Goal: Information Seeking & Learning: Find specific fact

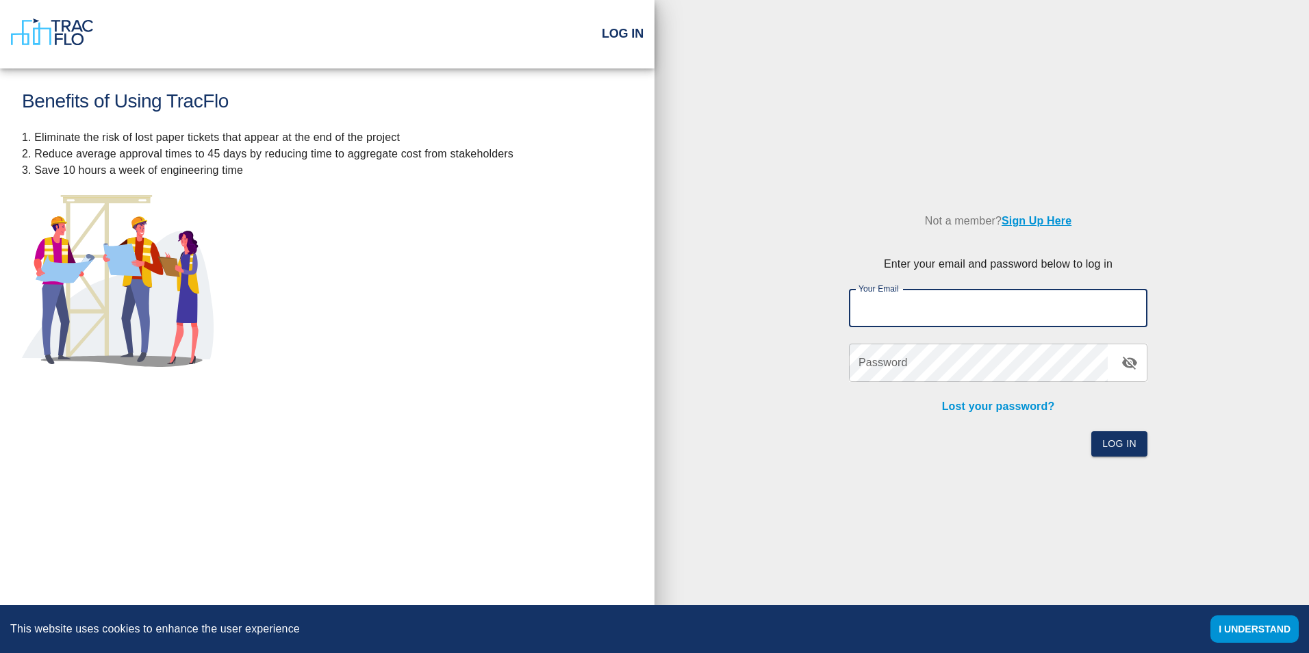
drag, startPoint x: 0, startPoint y: 0, endPoint x: 959, endPoint y: 304, distance: 1006.4
click at [959, 304] on input "Your Email" at bounding box center [998, 308] width 299 height 38
type input "[PERSON_NAME][EMAIL_ADDRESS][PERSON_NAME][PERSON_NAME][DOMAIN_NAME]"
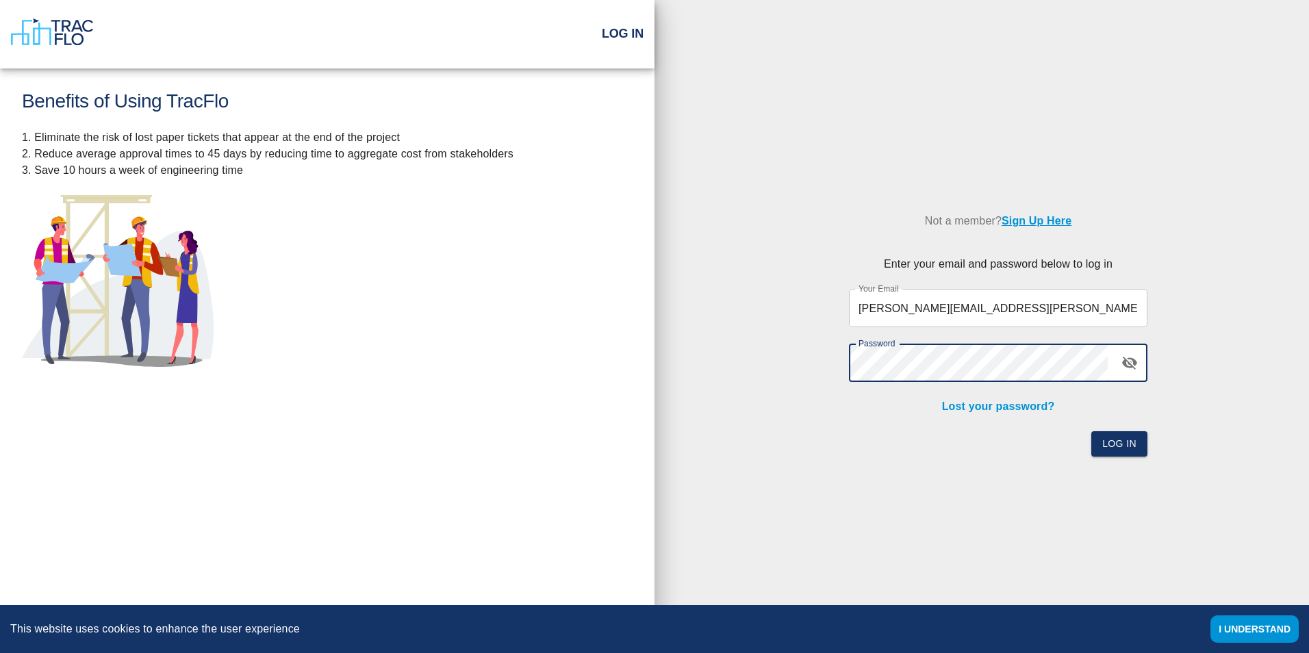
click at [1092, 431] on button "Log In" at bounding box center [1120, 443] width 56 height 25
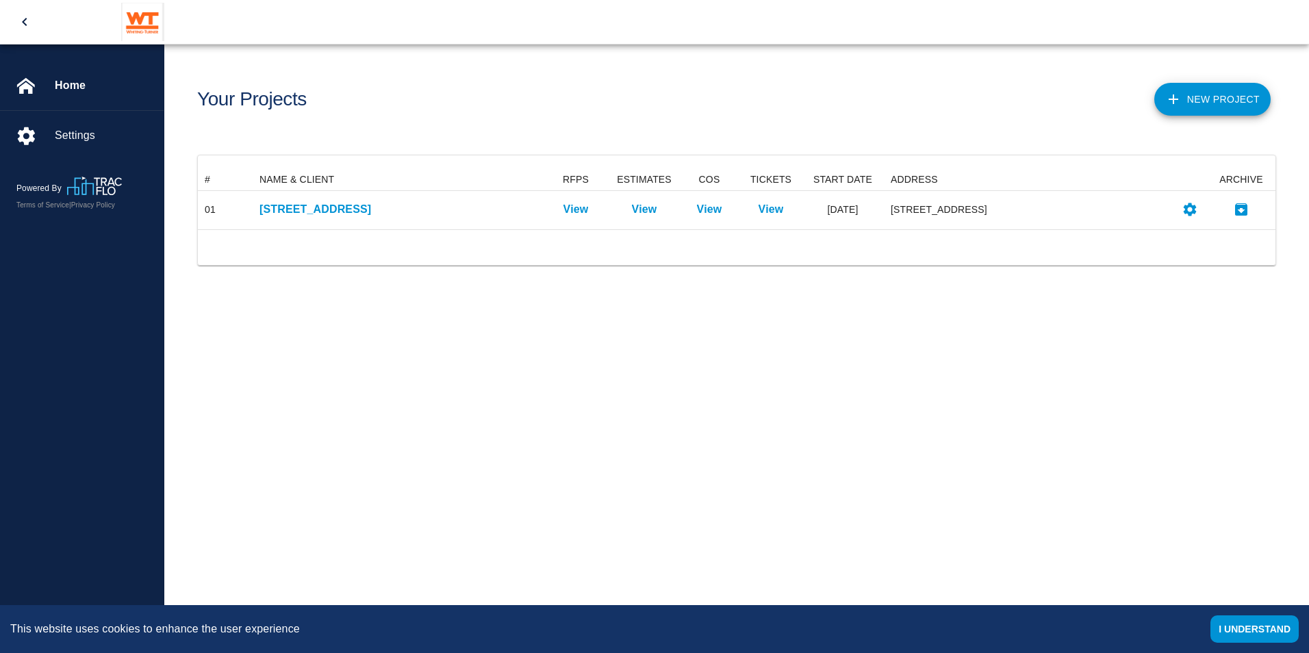
scroll to position [50, 1068]
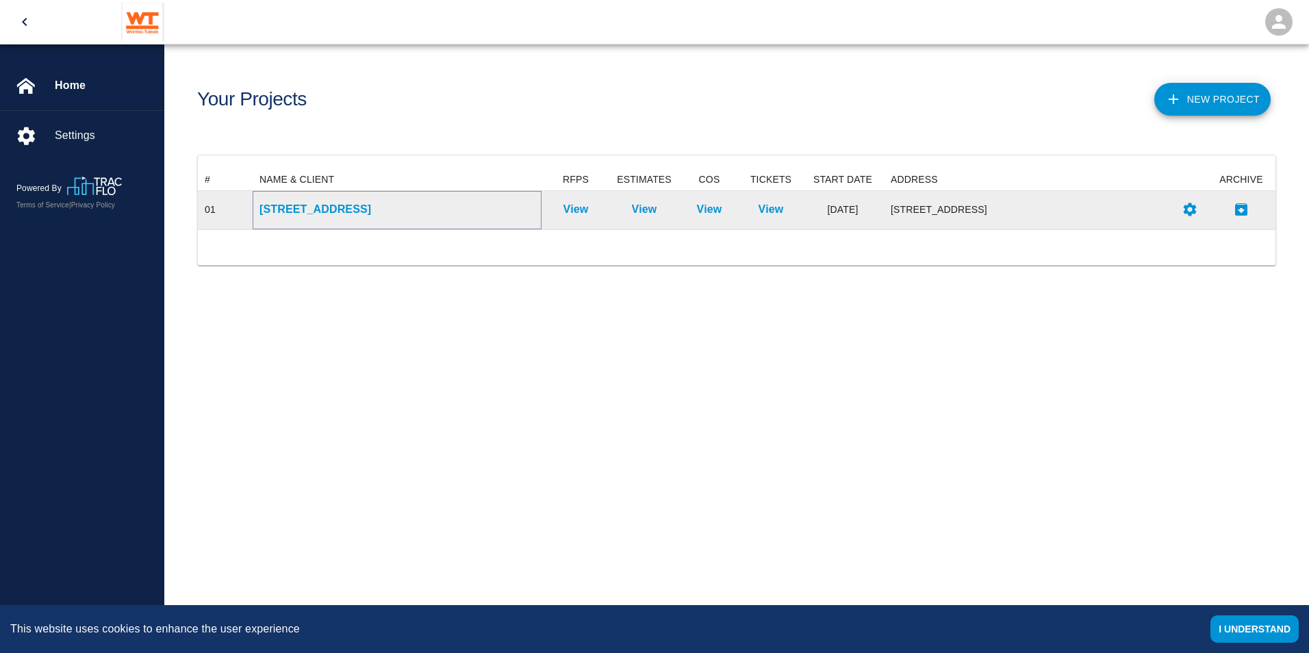
click at [349, 211] on p "[STREET_ADDRESS]" at bounding box center [397, 209] width 275 height 16
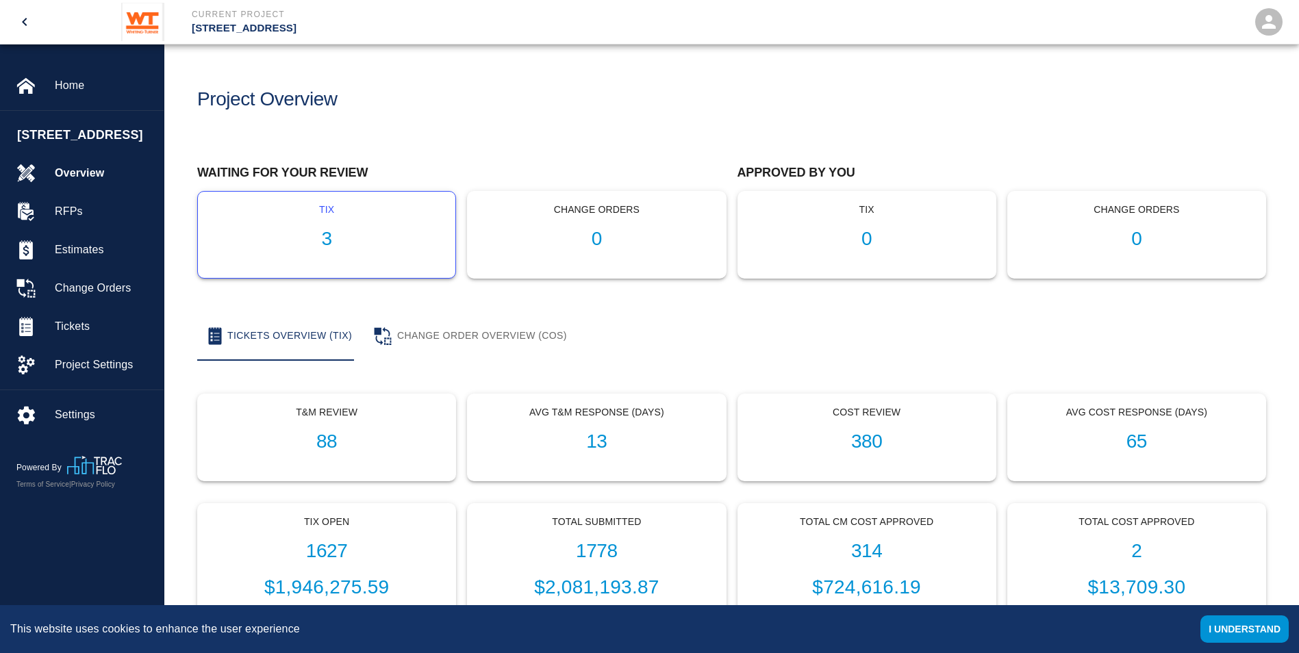
click at [322, 203] on p "tix" at bounding box center [327, 210] width 236 height 14
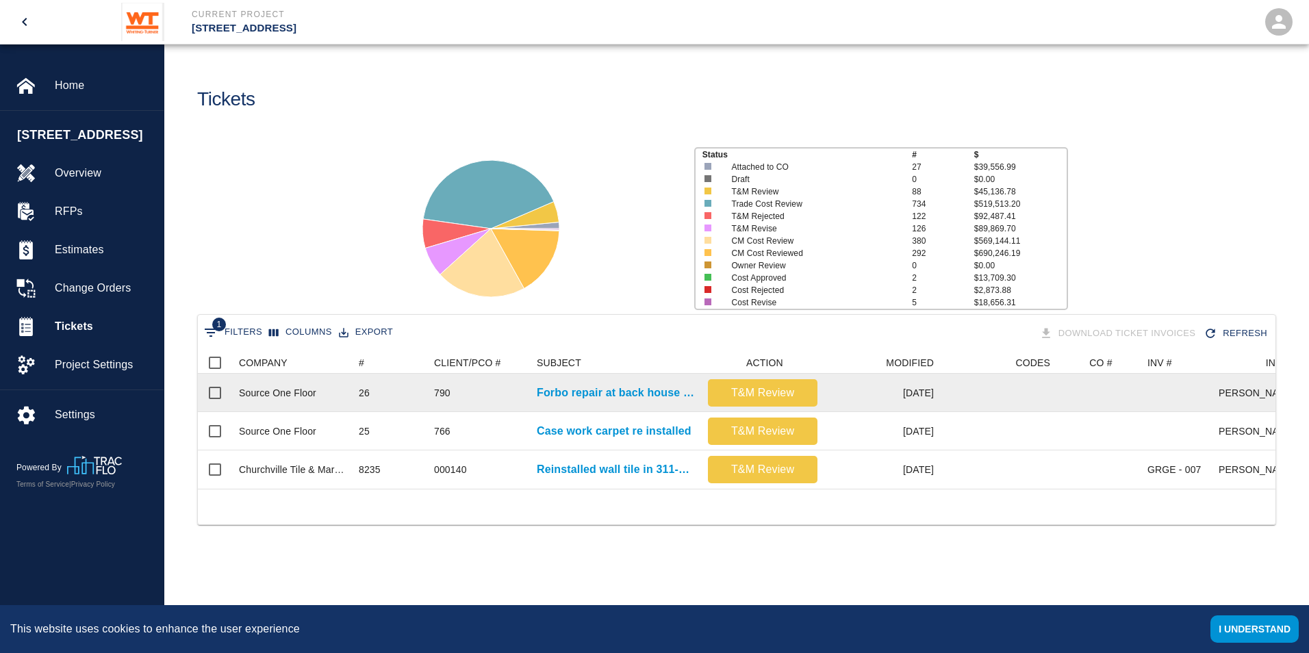
click at [485, 395] on div "790" at bounding box center [478, 393] width 103 height 38
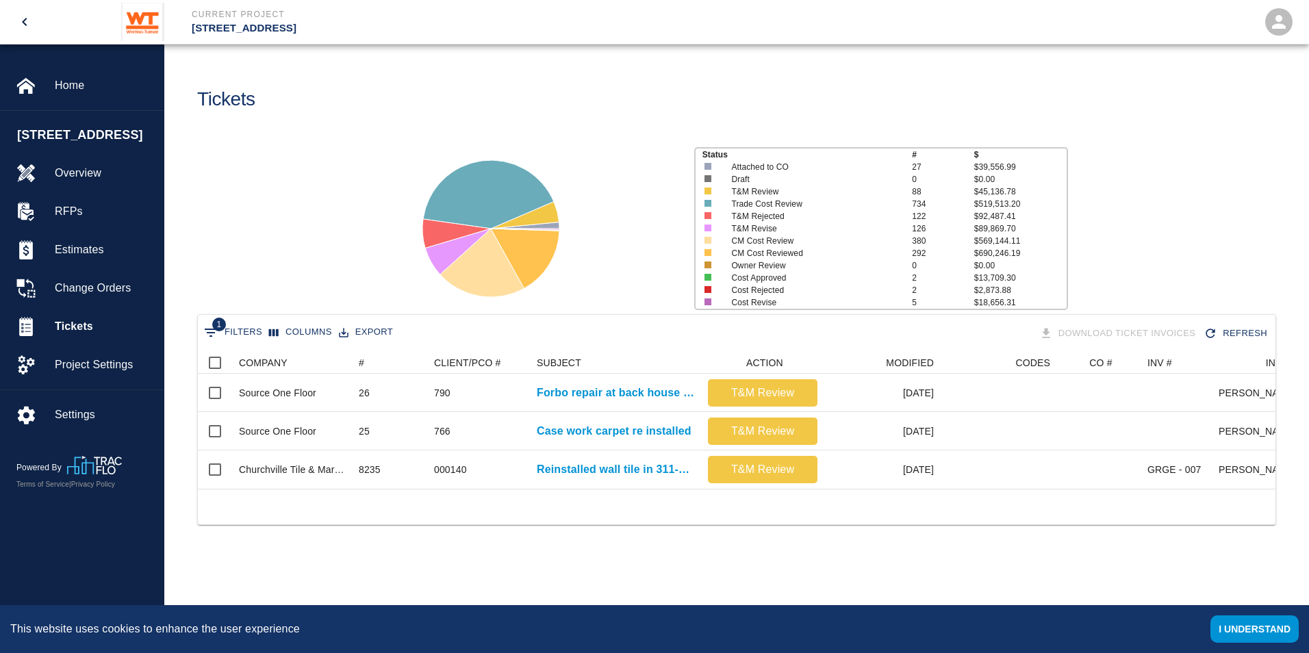
click at [21, 23] on icon "open drawer" at bounding box center [24, 22] width 16 height 16
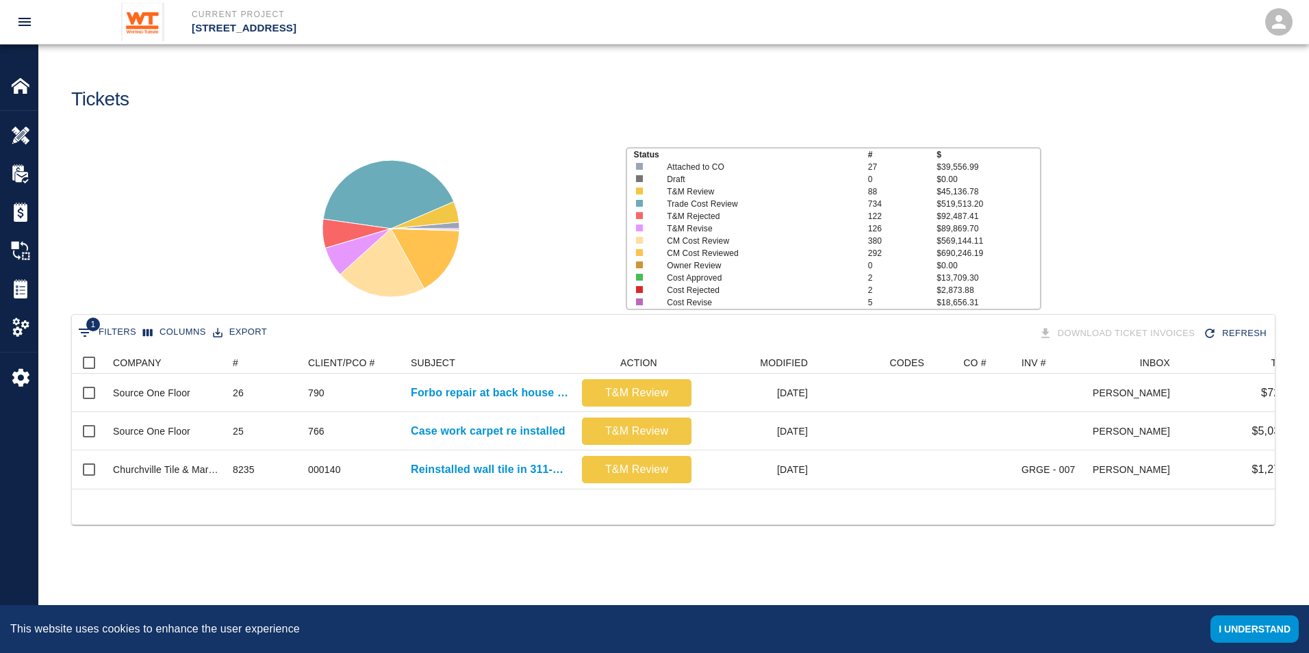
scroll to position [137, 1193]
click at [17, 23] on icon "open drawer" at bounding box center [24, 22] width 16 height 16
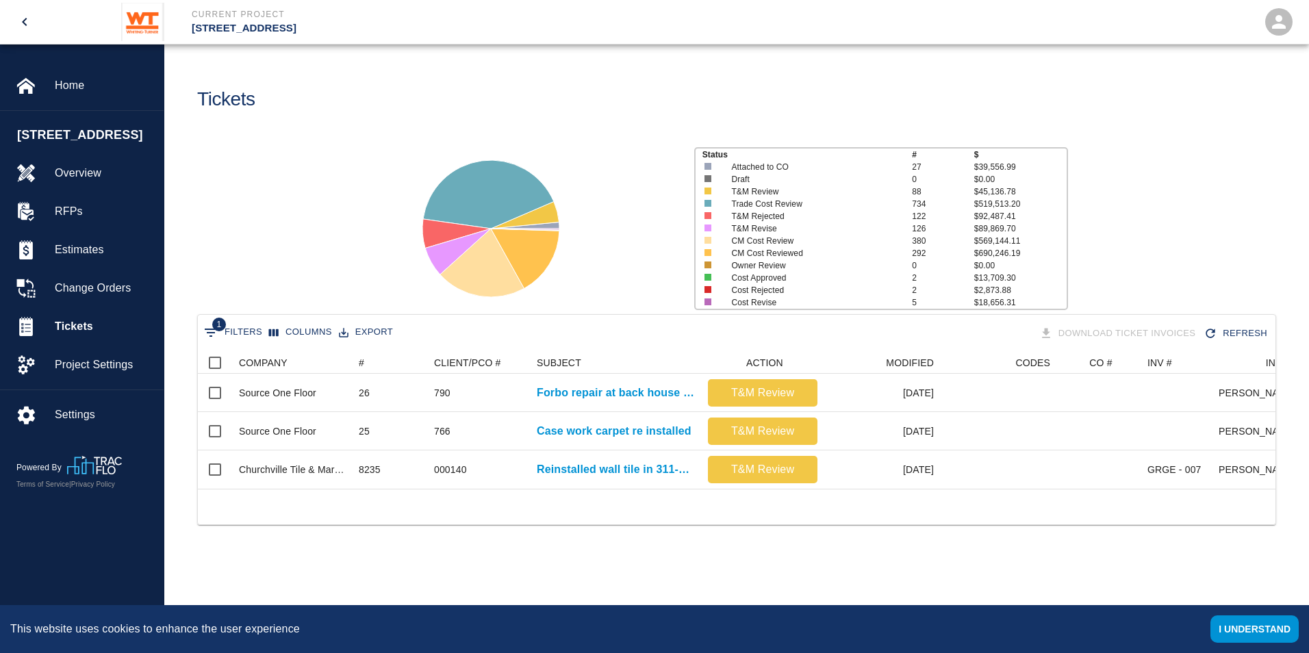
scroll to position [137, 1068]
click at [99, 335] on span "Tickets" at bounding box center [104, 326] width 98 height 16
click at [44, 88] on div at bounding box center [35, 85] width 38 height 19
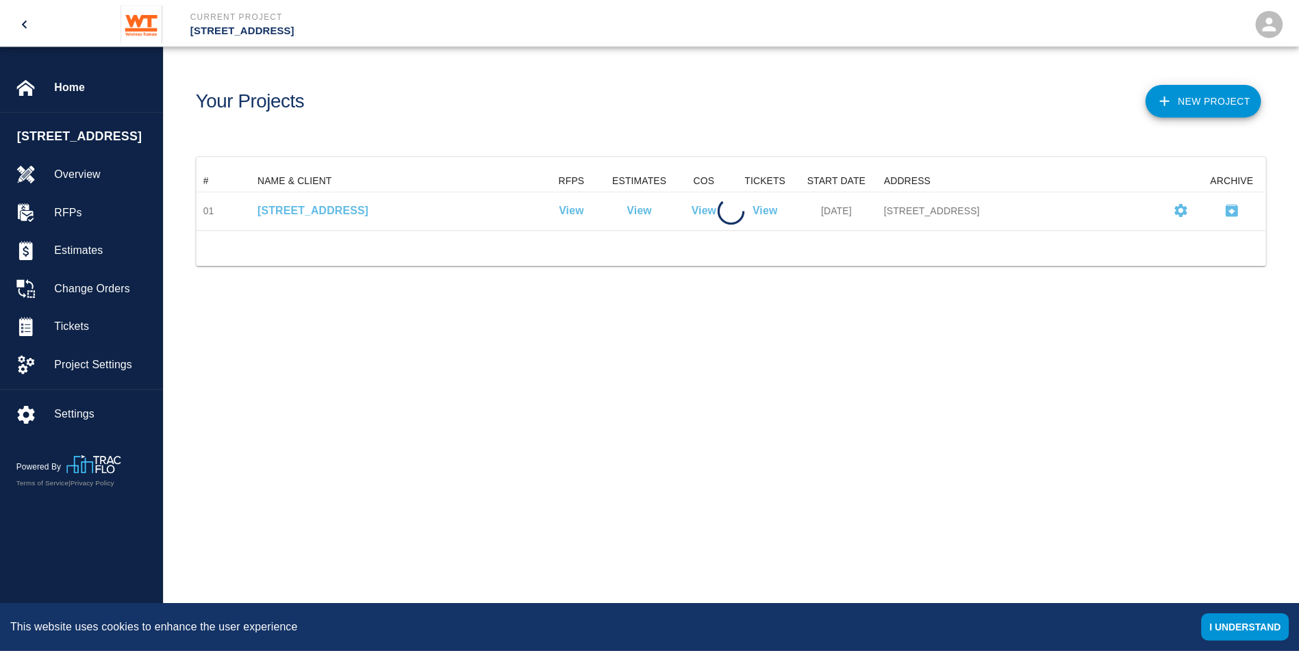
scroll to position [50, 1068]
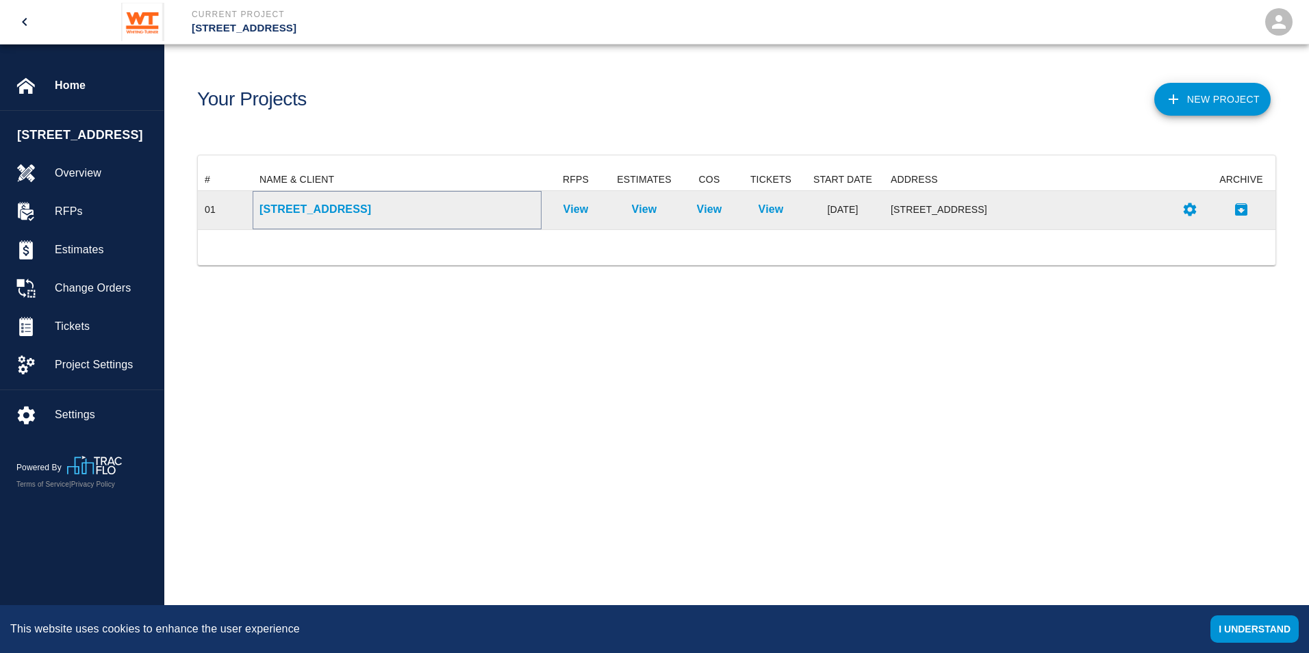
click at [338, 210] on p "[STREET_ADDRESS]" at bounding box center [397, 209] width 275 height 16
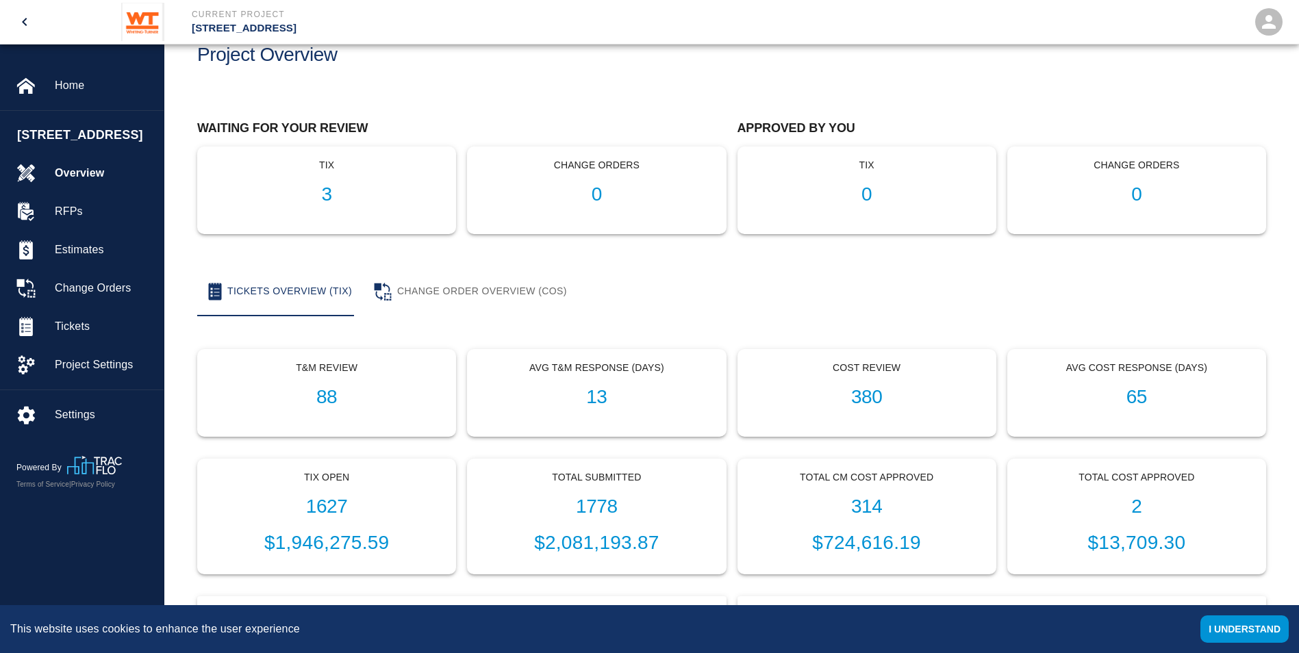
scroll to position [68, 0]
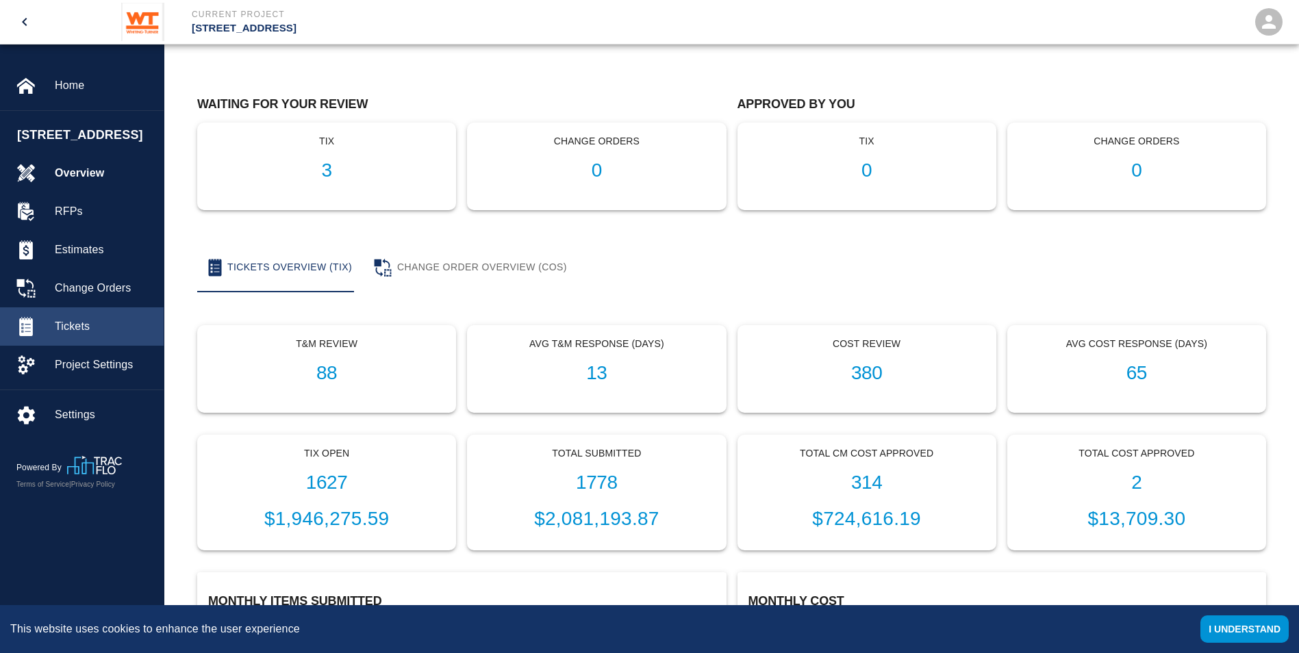
click at [56, 333] on div "Tickets" at bounding box center [82, 326] width 164 height 38
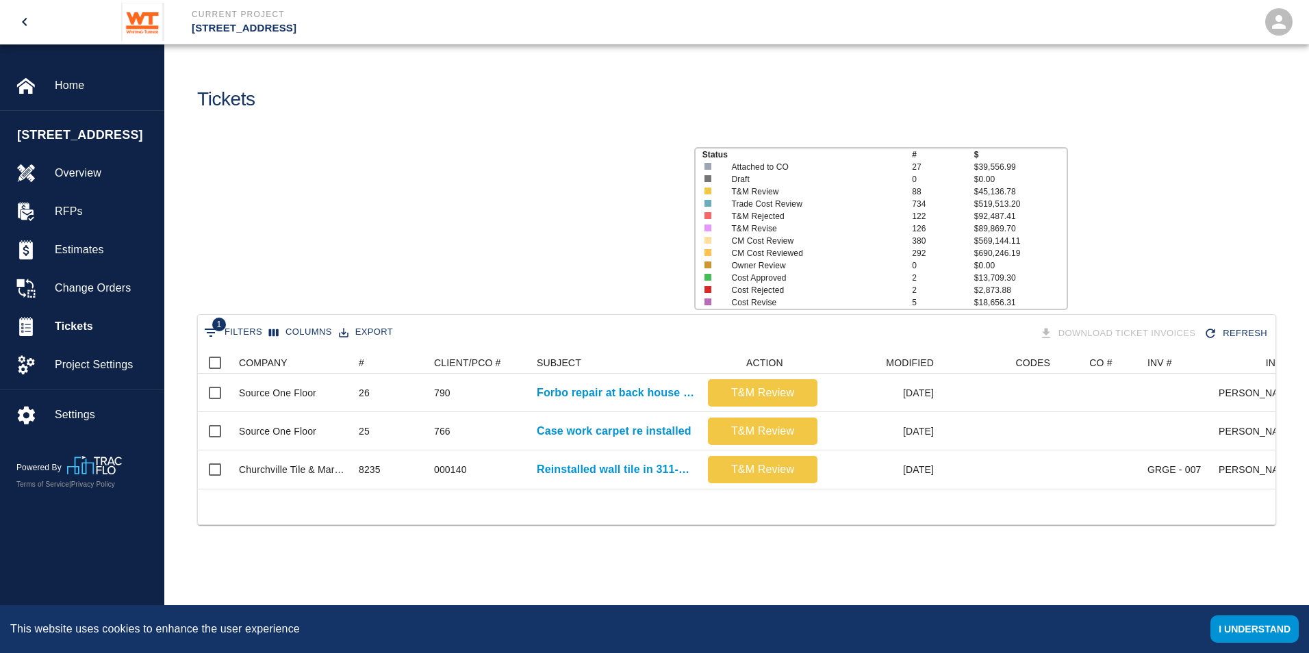
scroll to position [137, 1068]
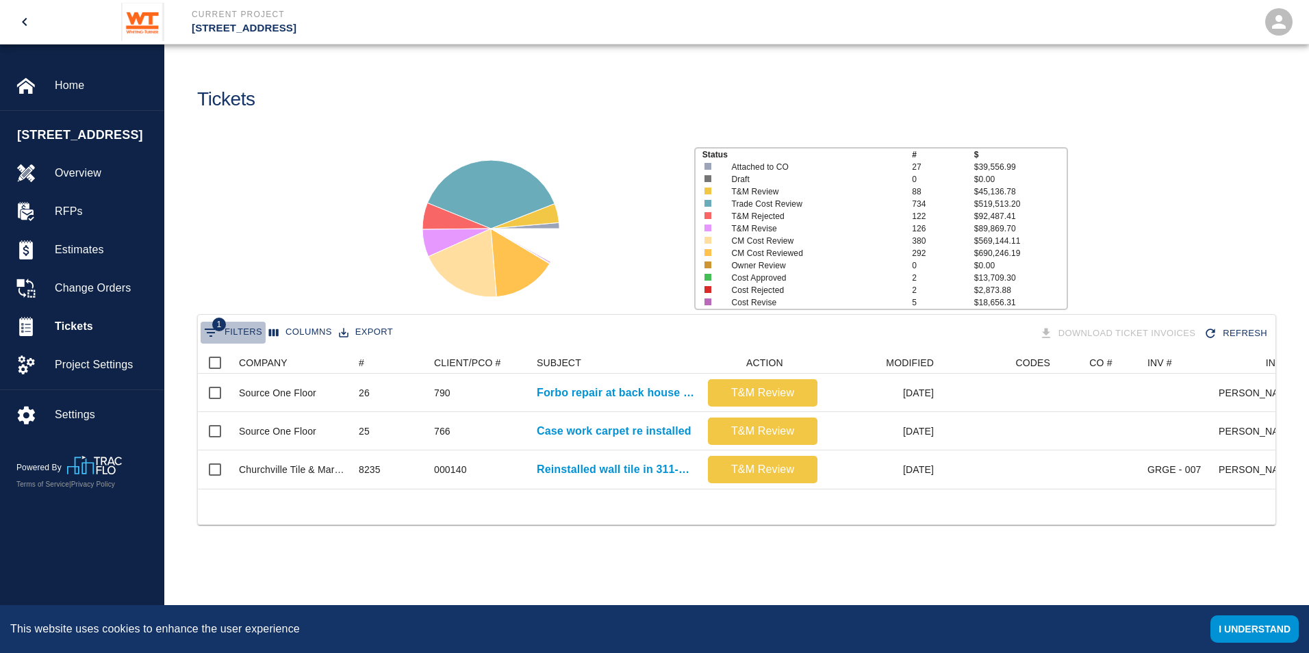
click at [235, 329] on button "1 Filters" at bounding box center [233, 333] width 65 height 22
select select "id"
select select "isAnyOf"
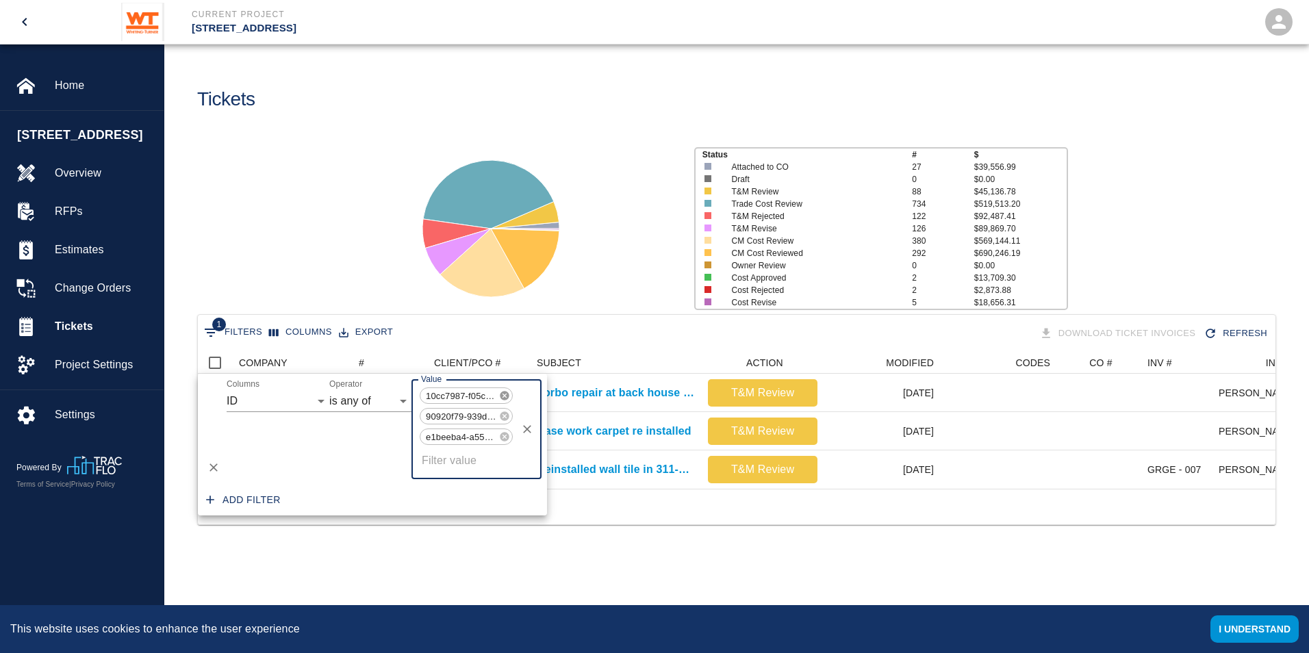
click at [506, 398] on icon at bounding box center [504, 395] width 9 height 9
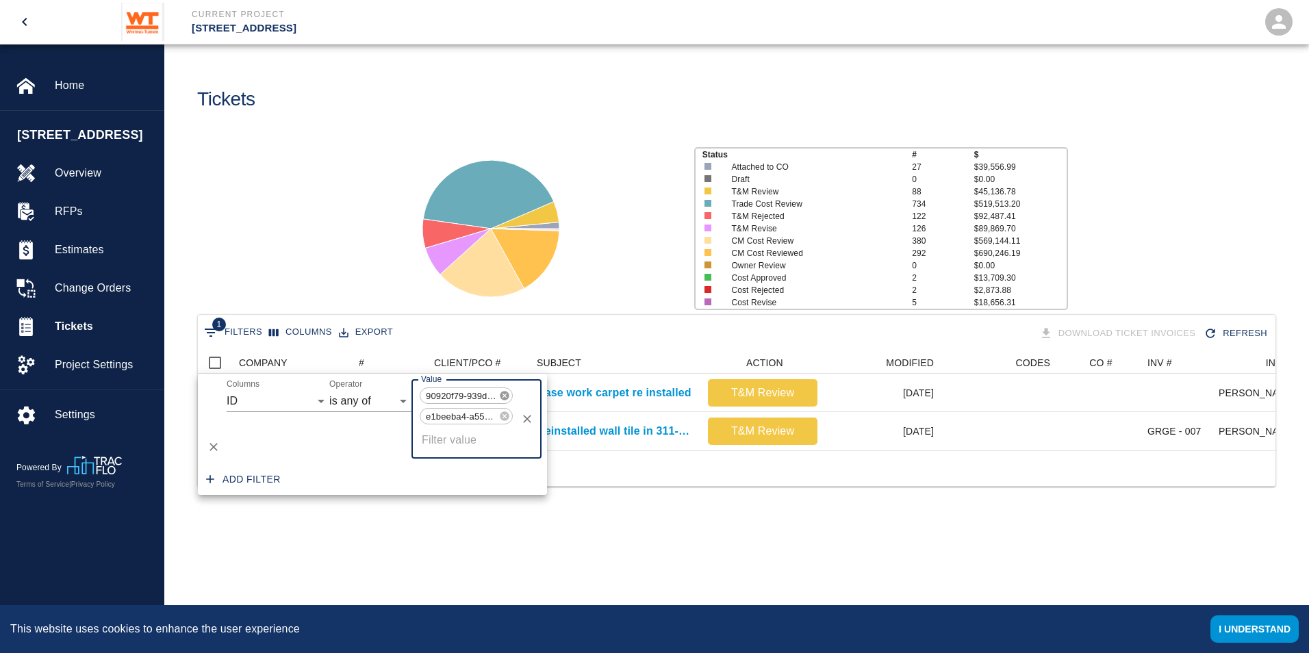
click at [506, 398] on icon at bounding box center [504, 395] width 9 height 9
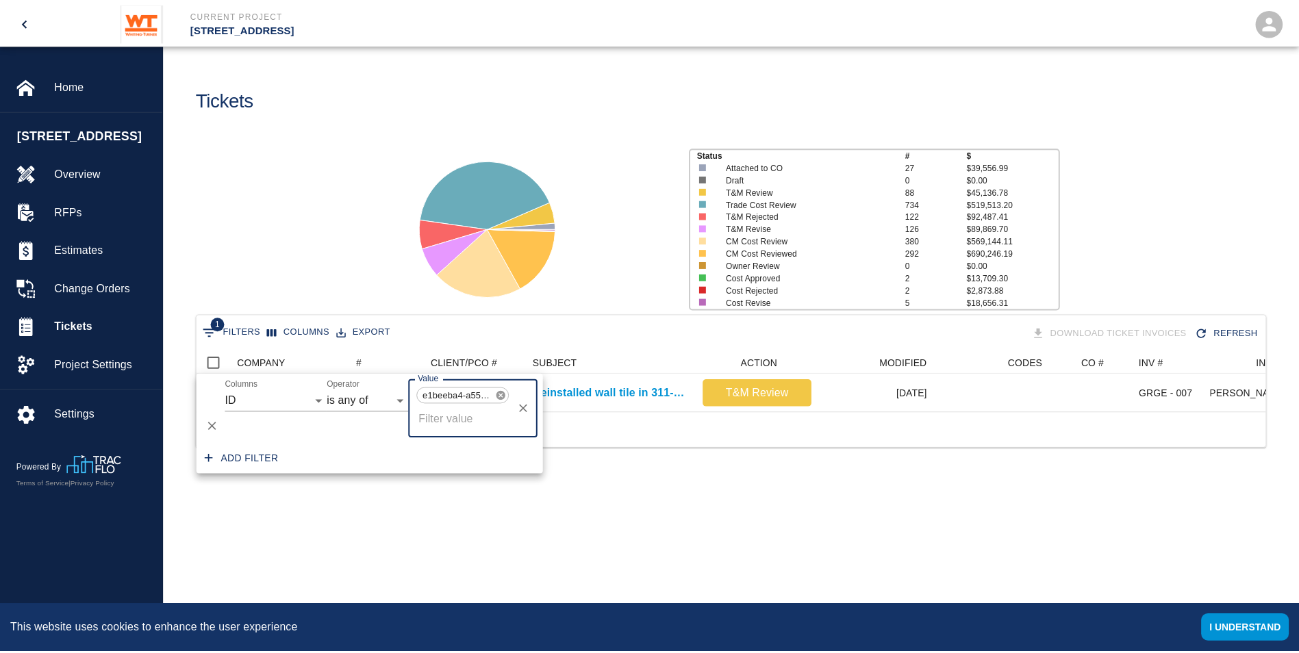
scroll to position [60, 1068]
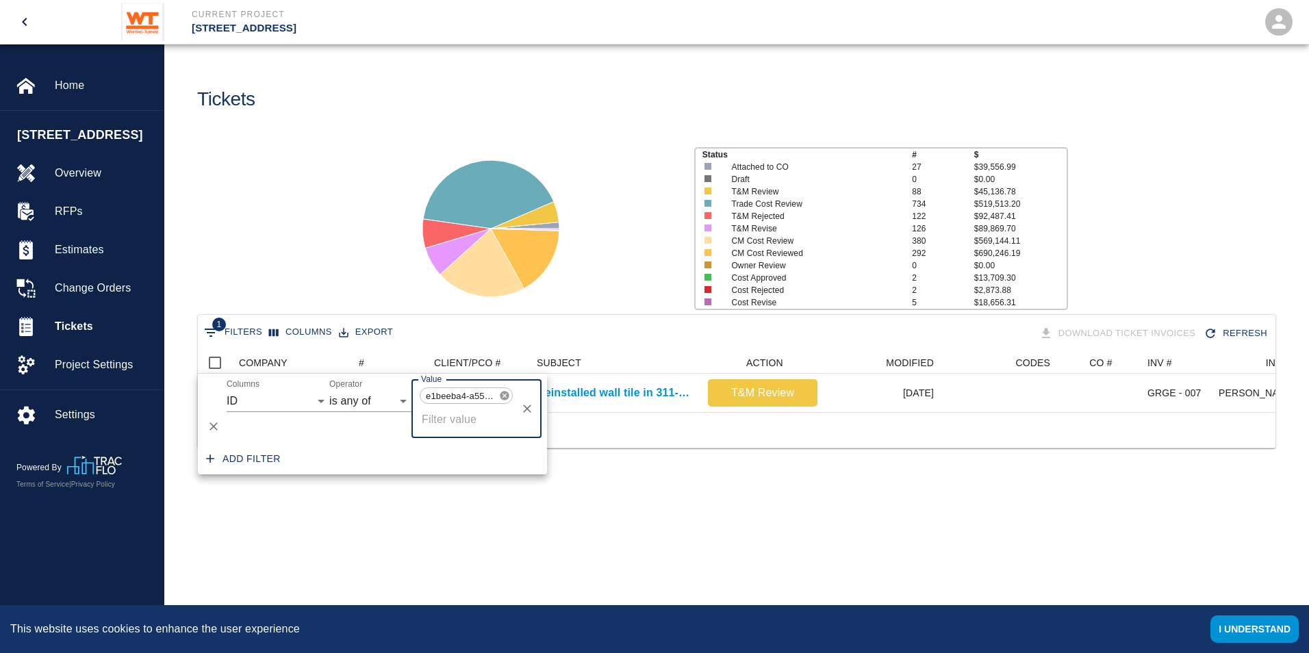
click at [506, 398] on icon at bounding box center [504, 395] width 9 height 9
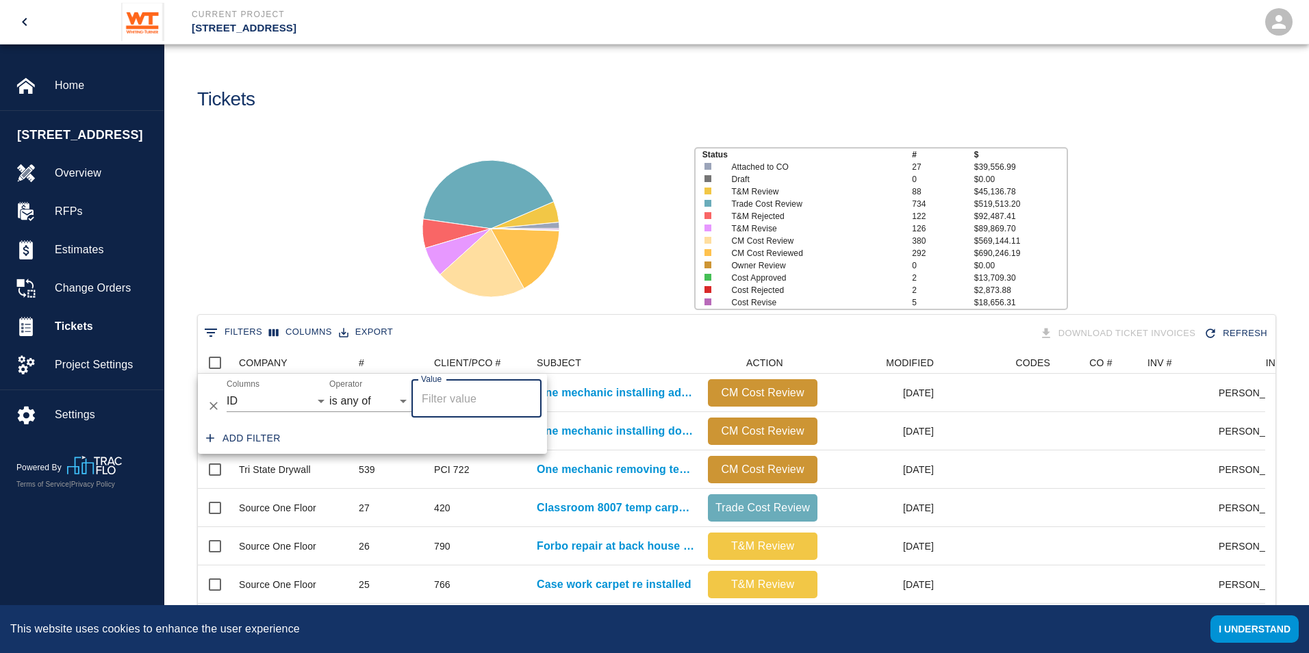
scroll to position [789, 1057]
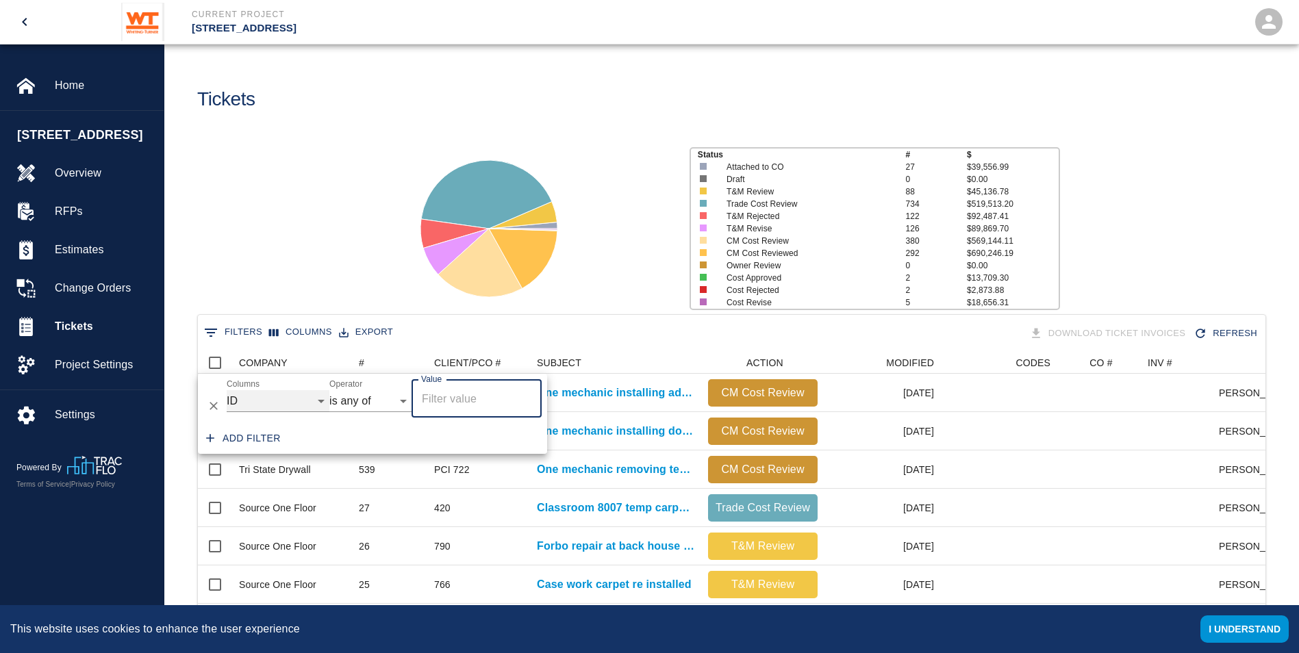
click at [300, 406] on select "COMPANY ID # CLIENT/PCO # SUBJECT DESCRIPTION ACTION WORK MODIFIED CREATED CODE…" at bounding box center [278, 401] width 103 height 22
click at [379, 437] on div "Add filter" at bounding box center [372, 438] width 349 height 31
click at [370, 245] on div "Status # $ Attached to CO 27 $39,556.99 Draft 0 $0.00 T&M Review 88 $45,136.78 …" at bounding box center [726, 223] width 1146 height 182
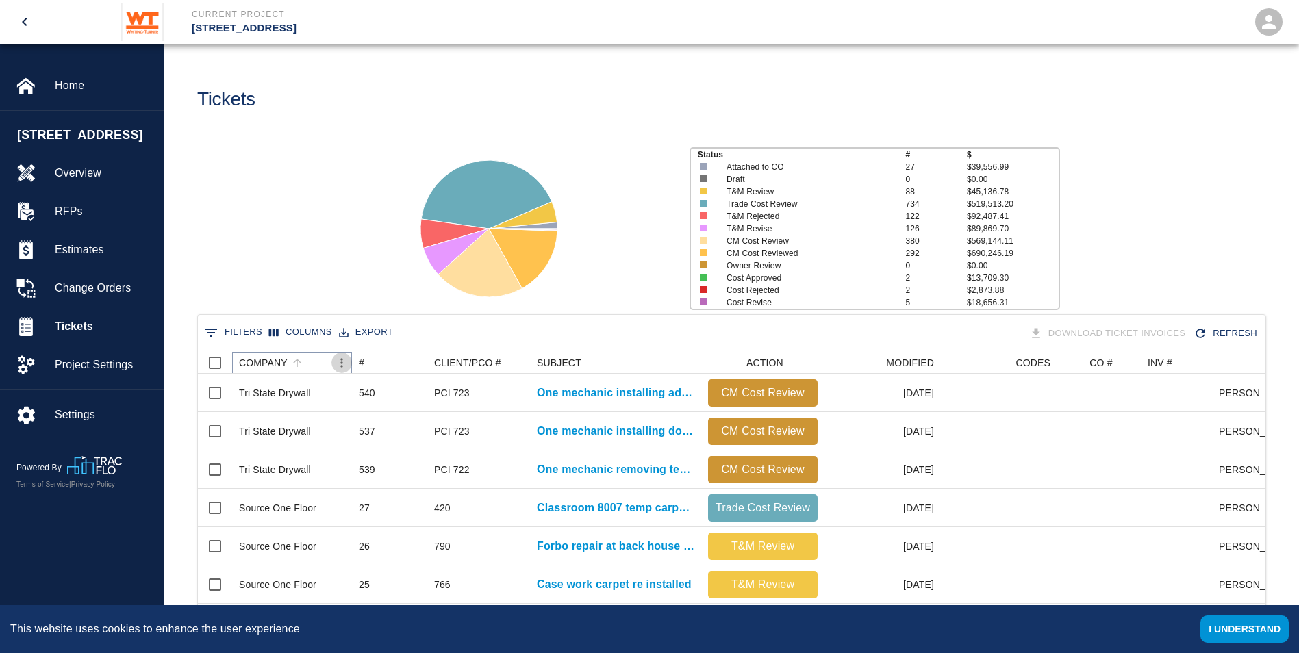
click at [340, 360] on icon "Menu" at bounding box center [342, 363] width 14 height 14
click at [326, 464] on li "Filter" at bounding box center [304, 465] width 94 height 25
select select "id"
select select "isAnyOf"
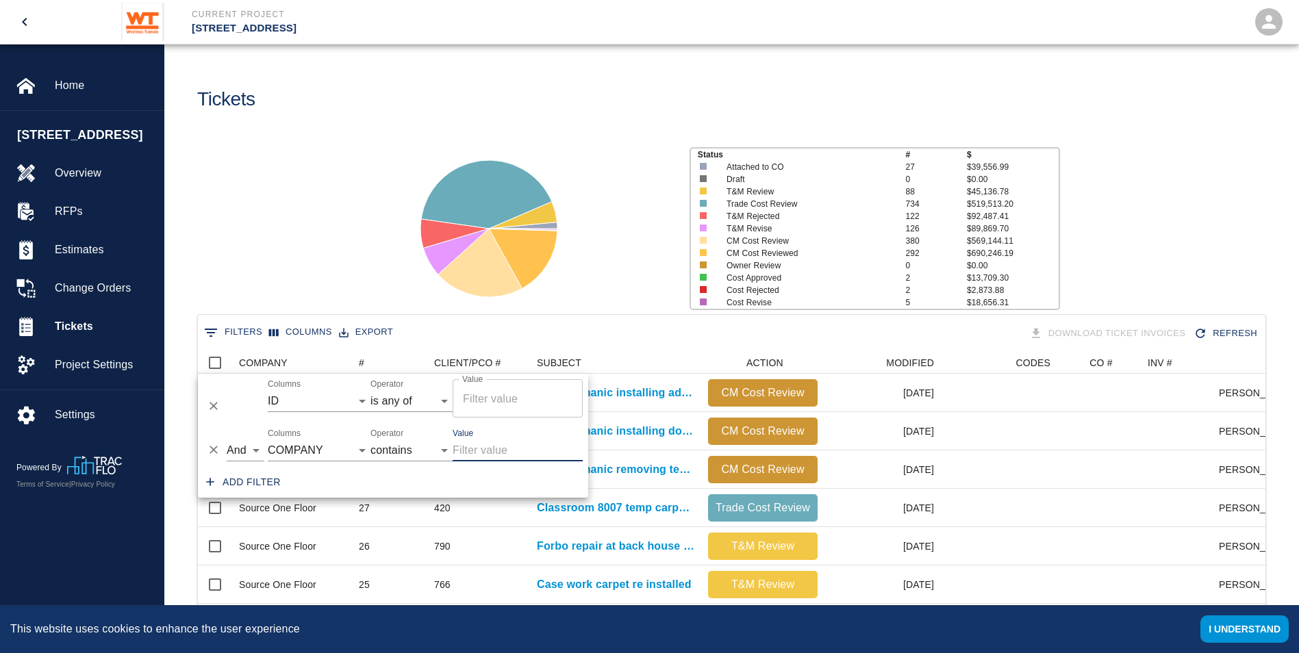
click at [213, 404] on icon "Delete" at bounding box center [214, 406] width 14 height 14
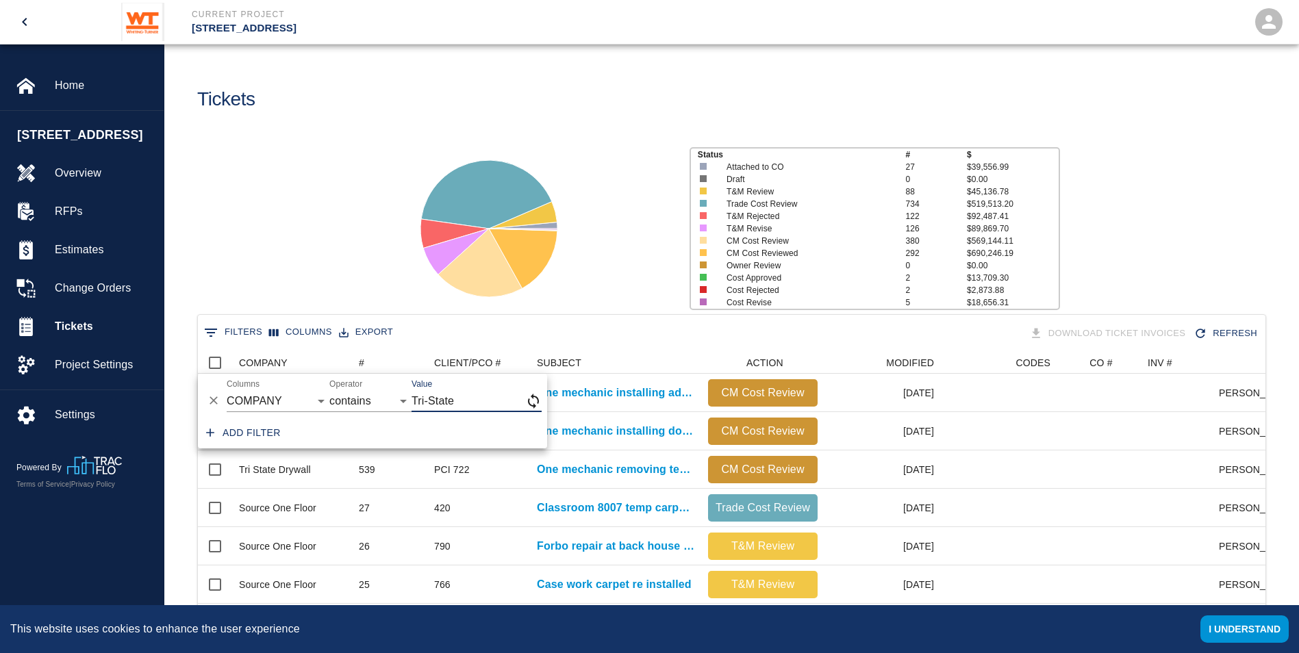
type input "Tri-State"
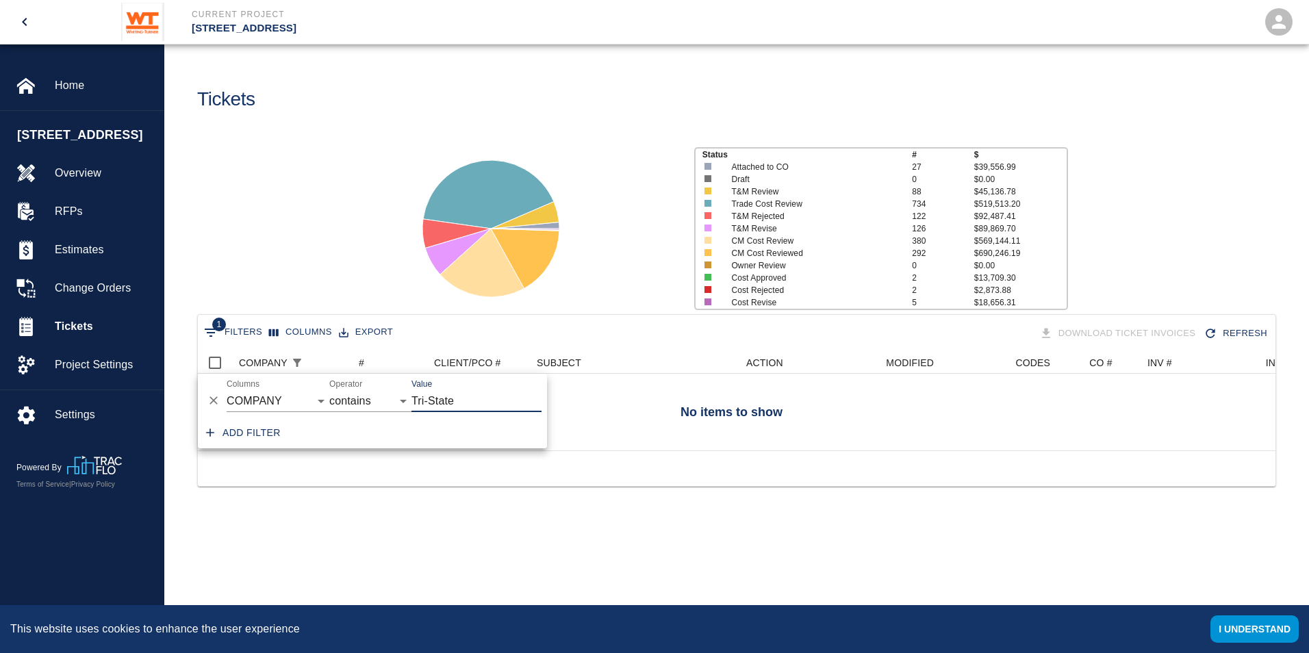
scroll to position [11, 11]
click at [356, 239] on div "Status # $ Attached to CO 27 $39,556.99 Draft 0 $0.00 T&M Review 88 $45,136.78 …" at bounding box center [731, 223] width 1156 height 182
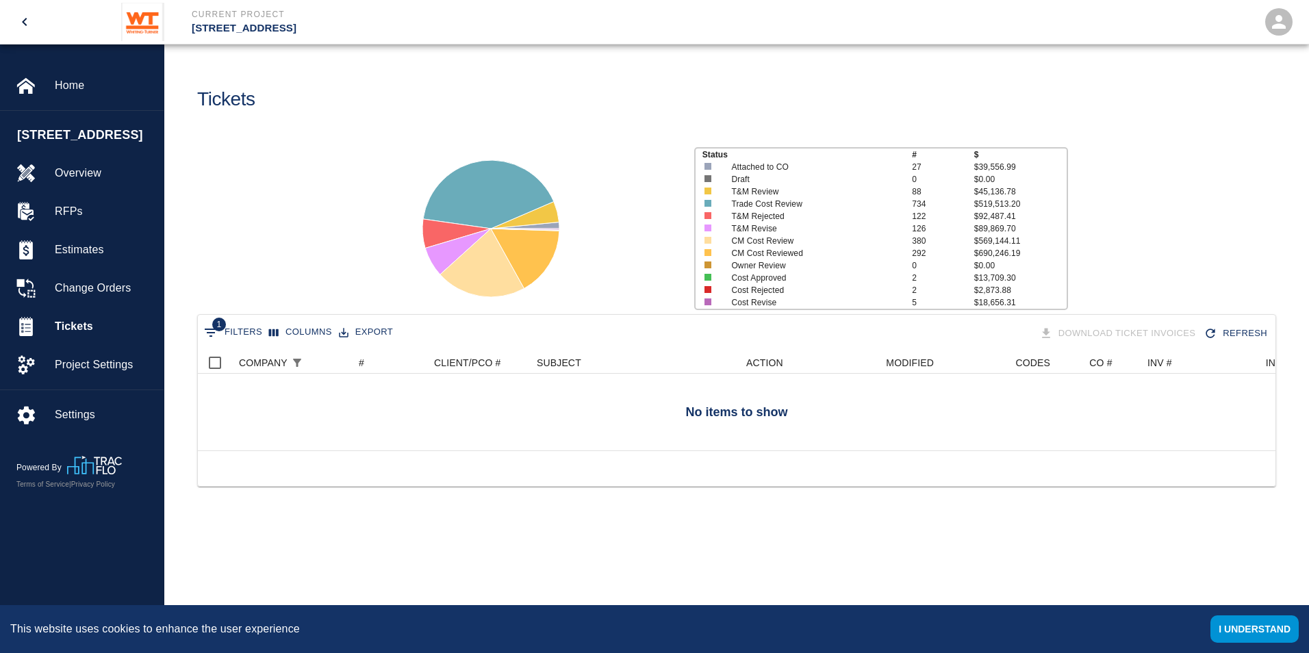
click at [28, 16] on icon "open drawer" at bounding box center [24, 22] width 16 height 16
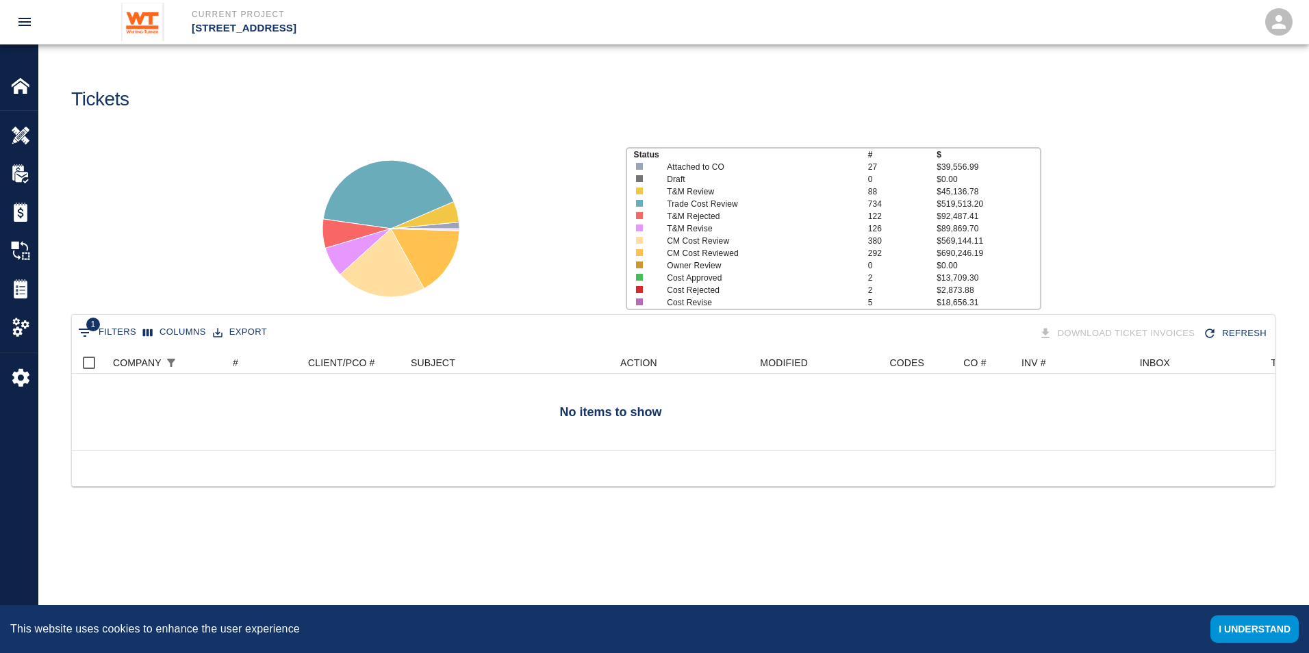
scroll to position [99, 1192]
click at [31, 16] on icon "open drawer" at bounding box center [24, 22] width 16 height 16
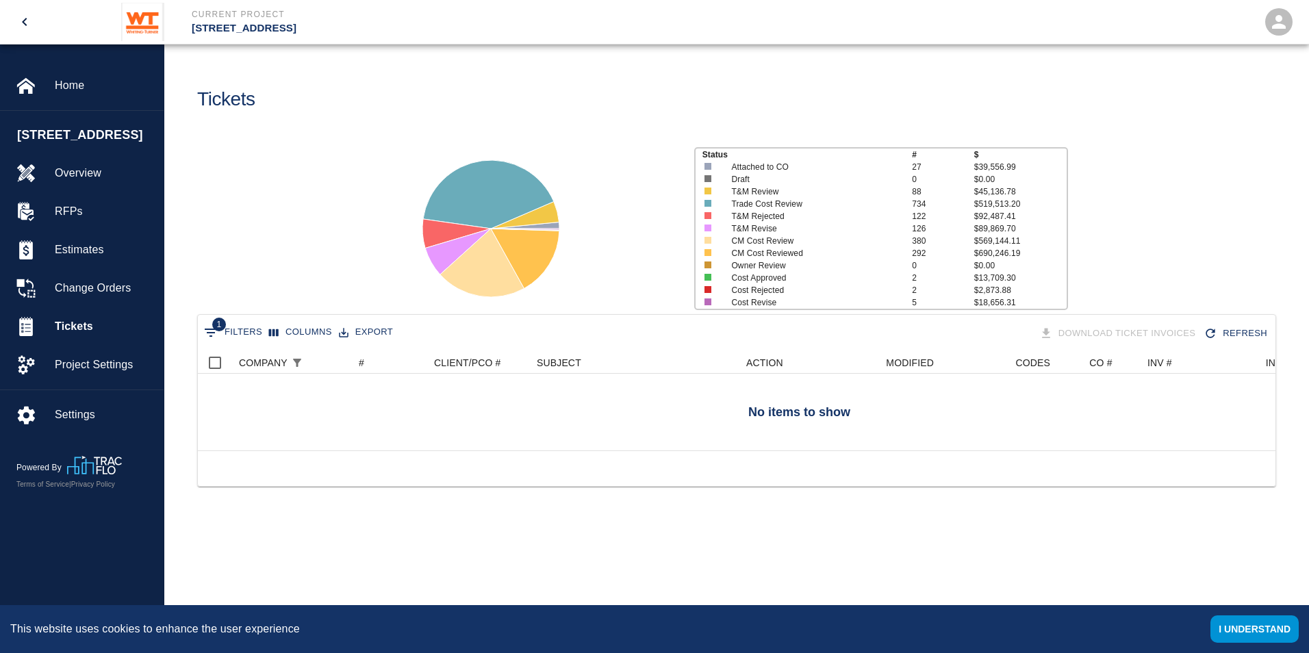
scroll to position [99, 1068]
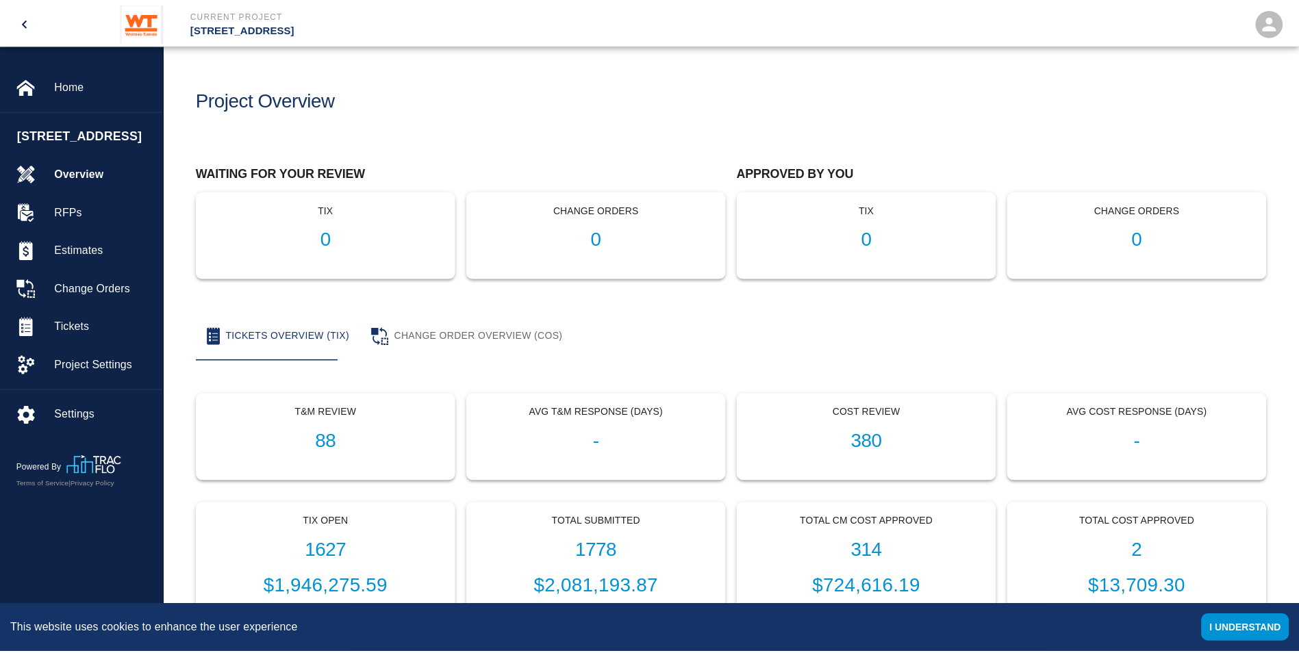
scroll to position [68, 0]
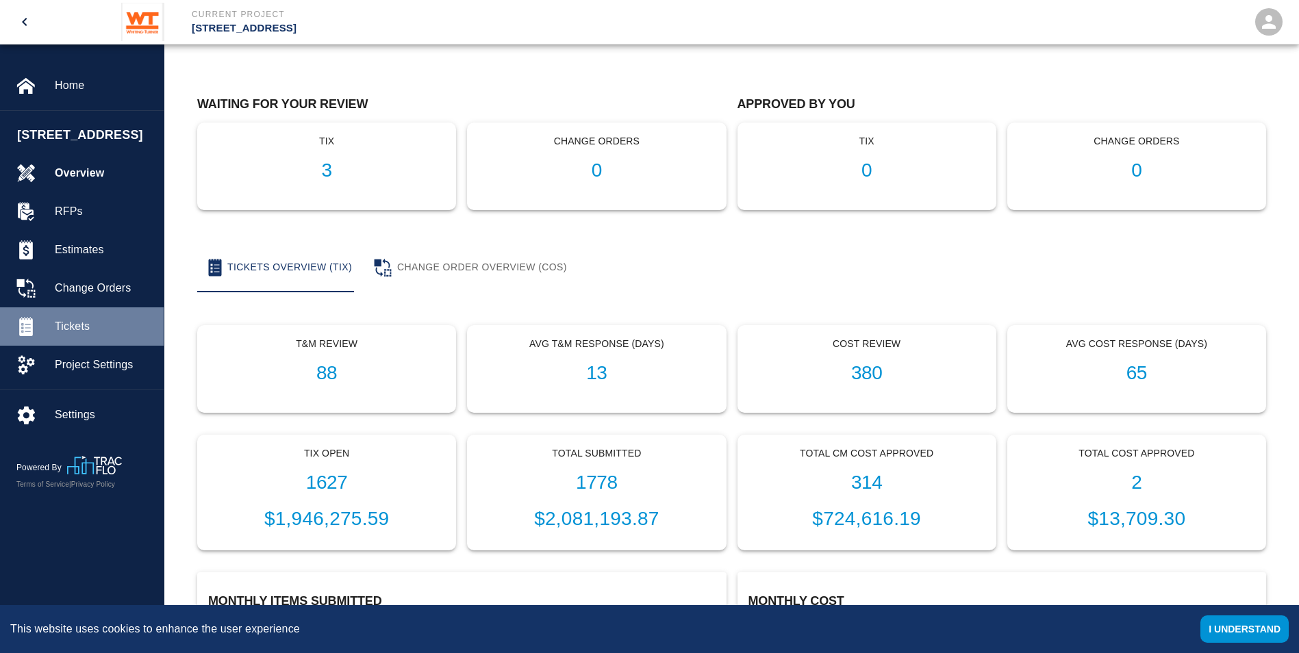
click at [101, 335] on span "Tickets" at bounding box center [104, 326] width 98 height 16
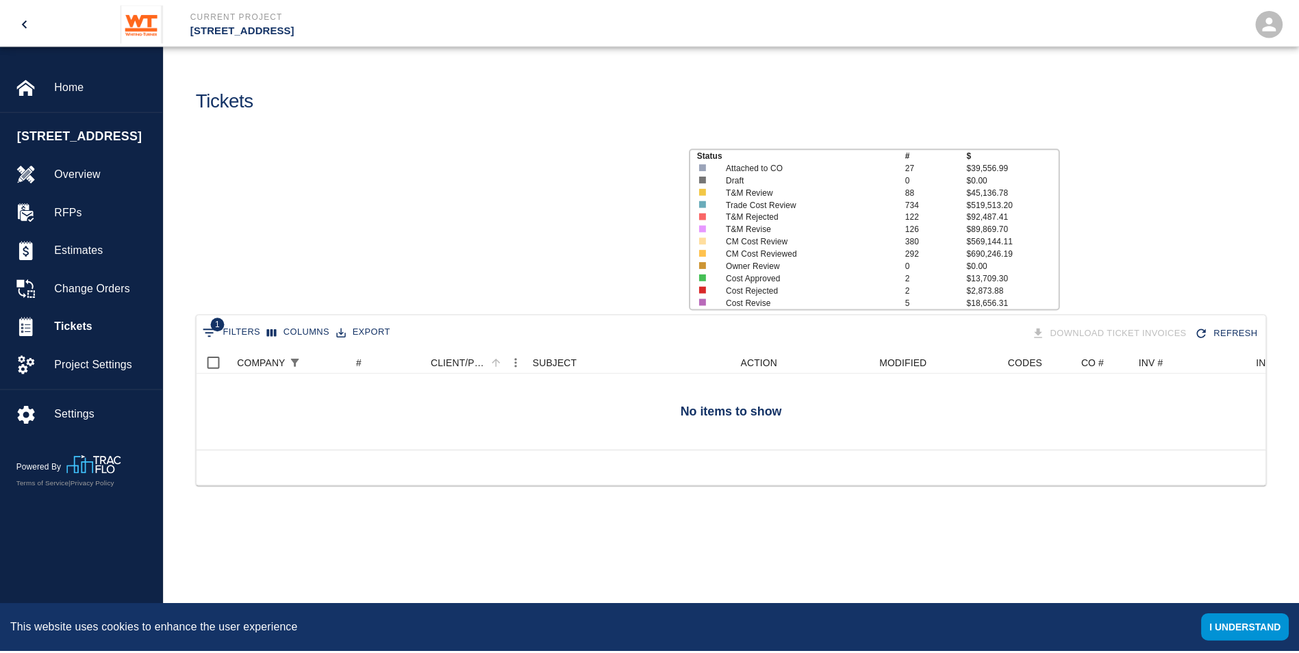
scroll to position [99, 1068]
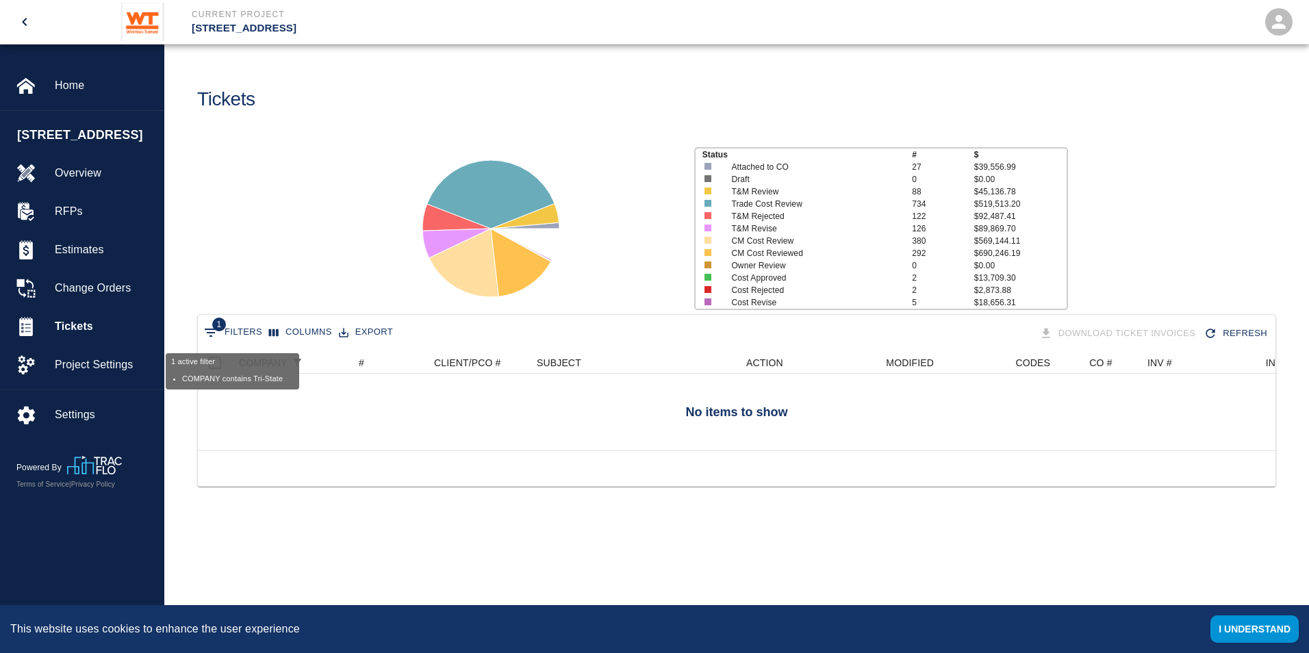
click at [248, 327] on button "1 Filters" at bounding box center [233, 333] width 65 height 22
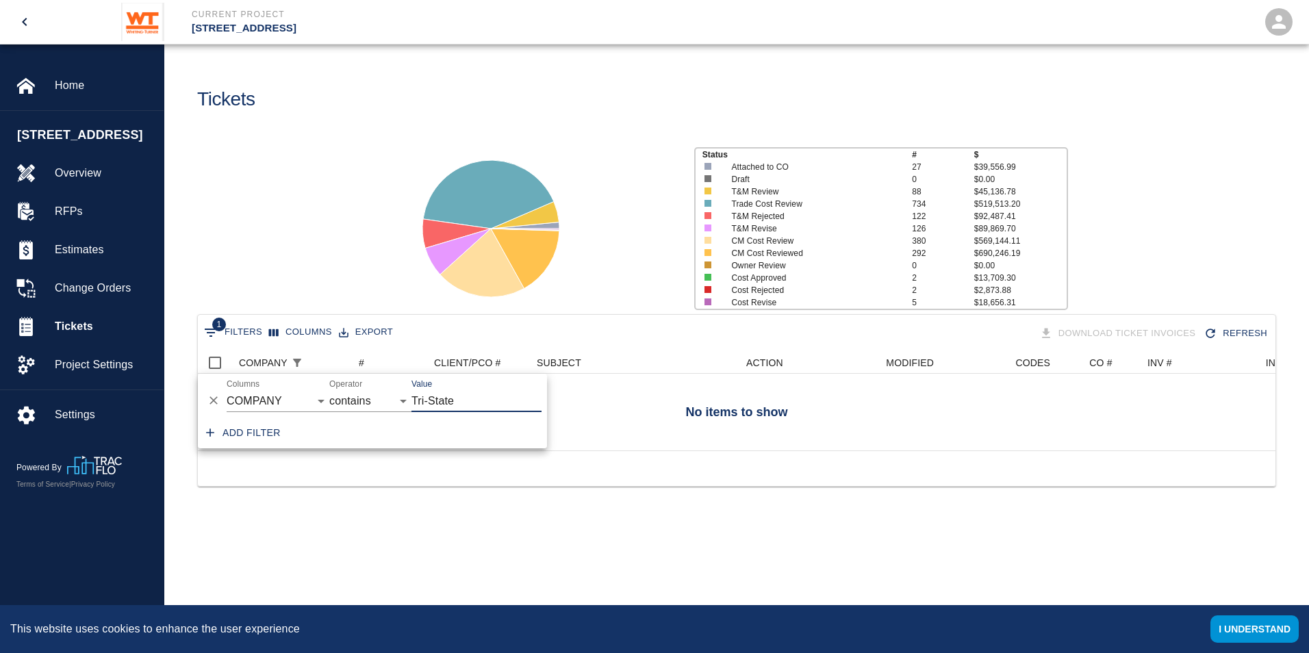
drag, startPoint x: 481, startPoint y: 410, endPoint x: 377, endPoint y: 370, distance: 111.6
click at [405, 399] on div "And Or Columns COMPANY ID # CLIENT/PCO # SUBJECT DESCRIPTION ACTION WORK MODIFI…" at bounding box center [372, 396] width 349 height 44
type input "\"
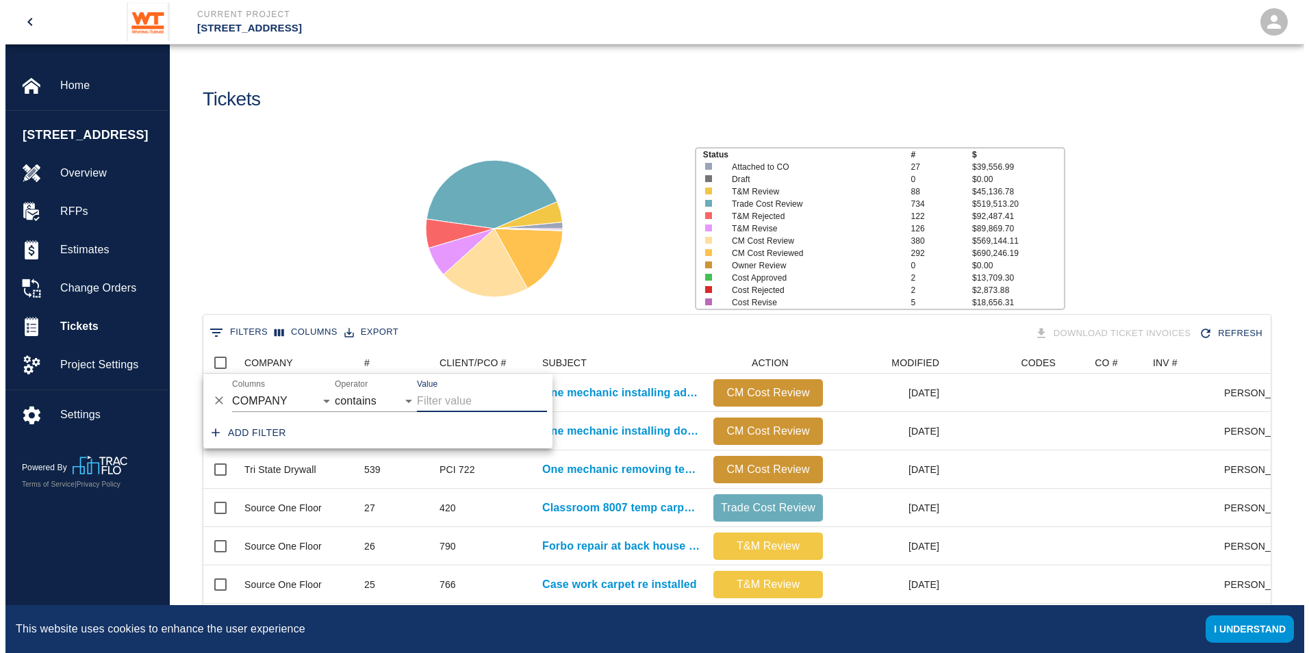
scroll to position [11, 11]
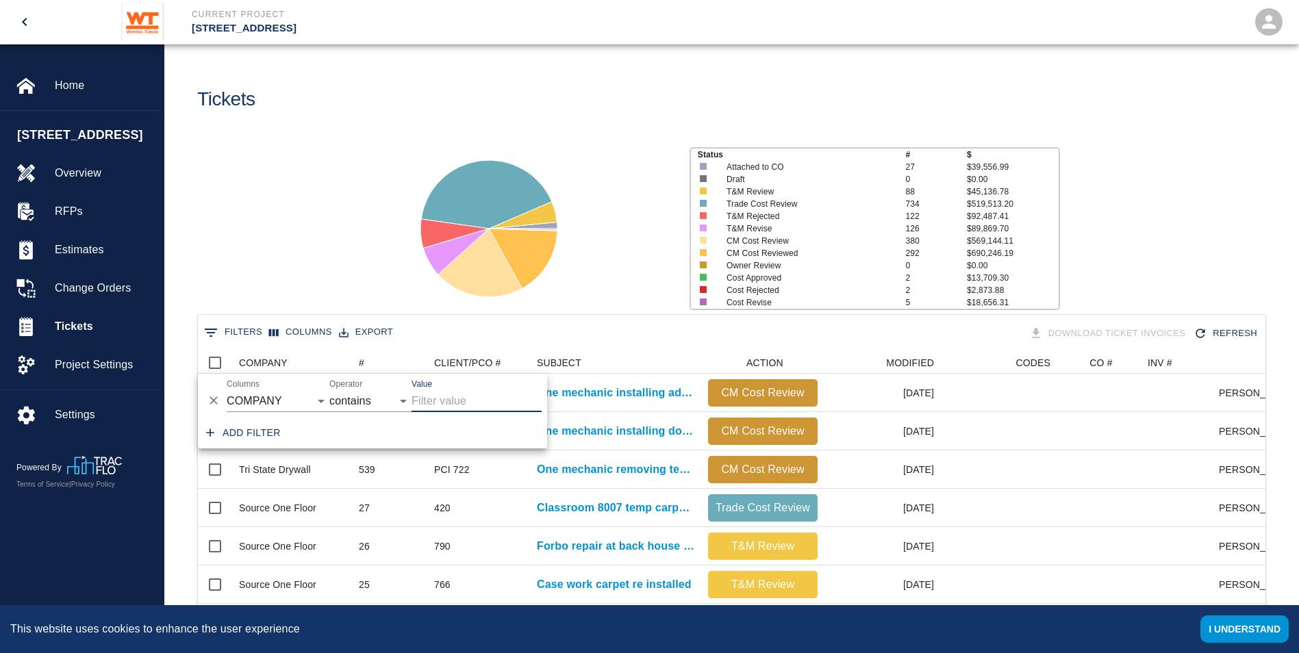
click at [338, 233] on div "Status # $ Attached to CO 27 $39,556.99 Draft 0 $0.00 T&M Review 88 $45,136.78 …" at bounding box center [726, 223] width 1146 height 182
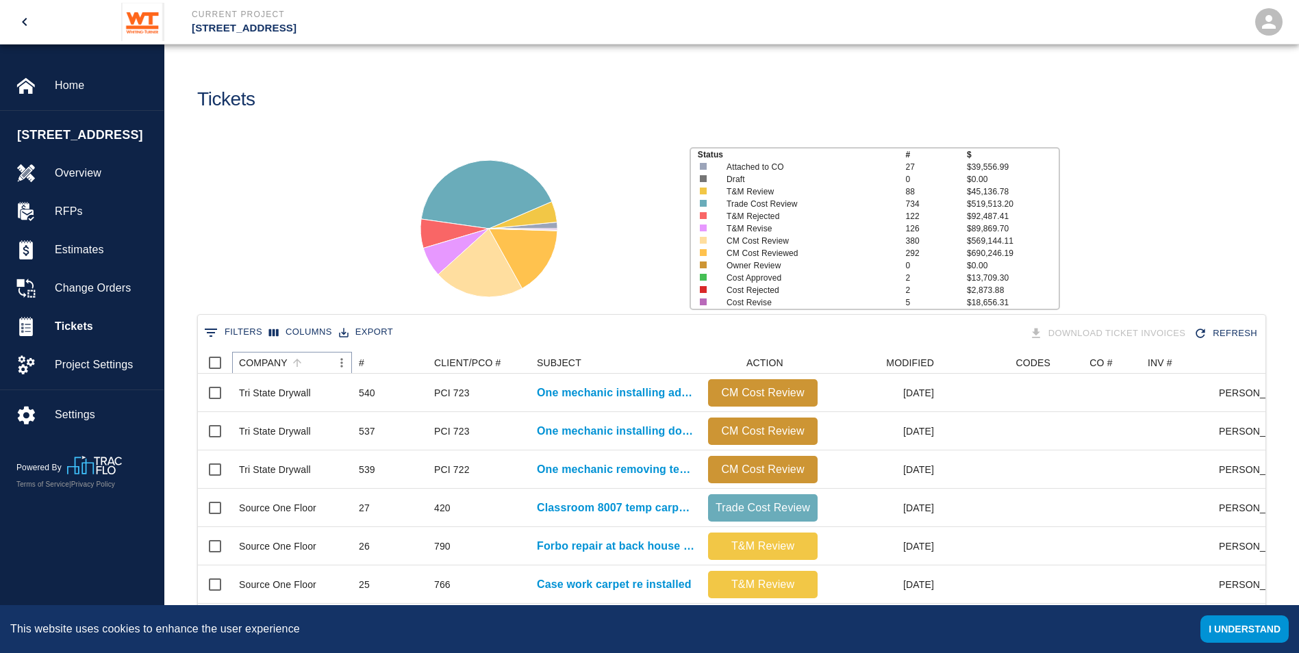
click at [340, 365] on icon "Menu" at bounding box center [342, 363] width 14 height 14
click at [316, 469] on li "Filter" at bounding box center [304, 465] width 94 height 25
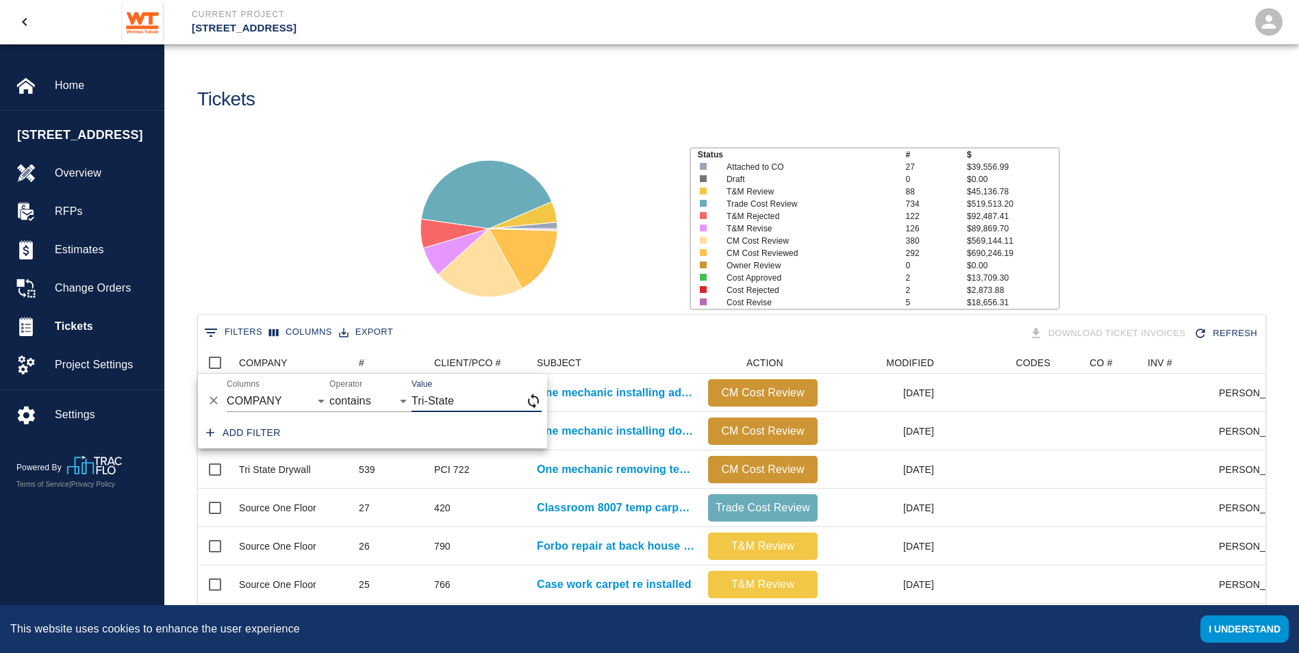
type input "Tri-State"
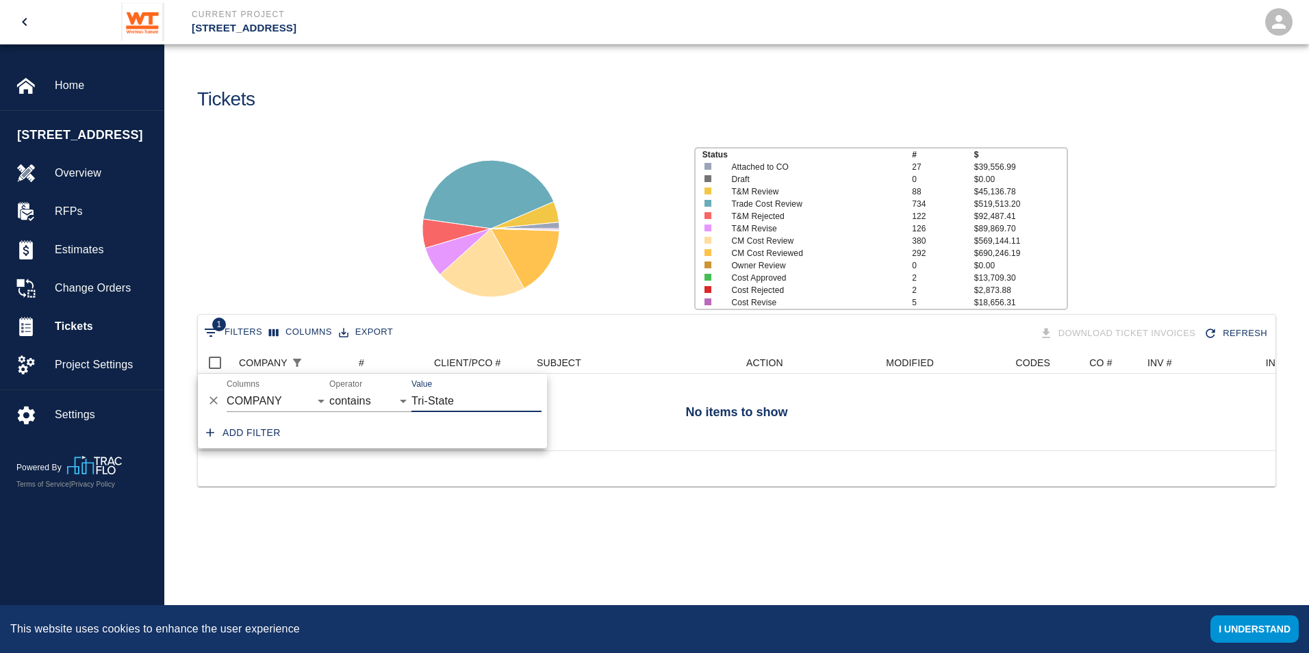
drag, startPoint x: 468, startPoint y: 407, endPoint x: 354, endPoint y: 392, distance: 114.8
click at [354, 392] on div "And Or Columns COMPANY ID # CLIENT/PCO # SUBJECT DESCRIPTION ACTION WORK MODIFI…" at bounding box center [372, 396] width 349 height 44
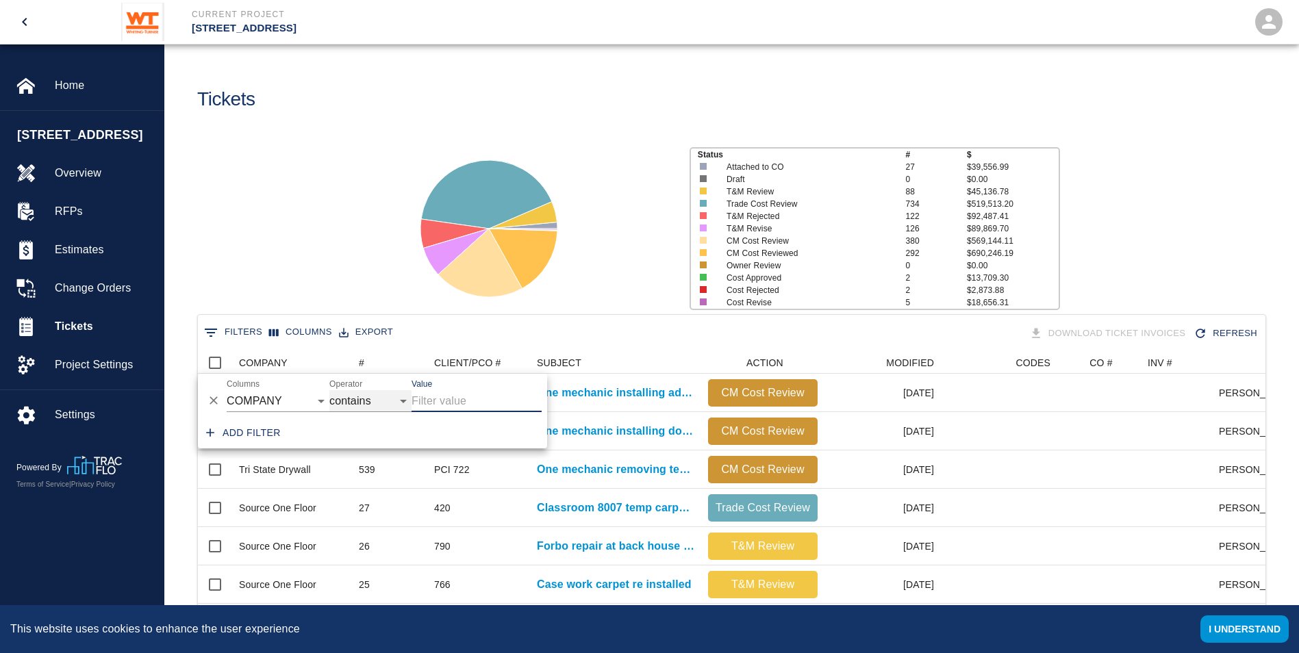
click at [354, 402] on select "contains equals starts with ends with is empty is not empty is any of" at bounding box center [370, 401] width 82 height 22
click at [329, 390] on select "contains equals starts with ends with is empty is not empty is any of" at bounding box center [370, 401] width 82 height 22
select select "startsWith"
click at [442, 401] on input "Value" at bounding box center [477, 401] width 130 height 22
type input "Tri"
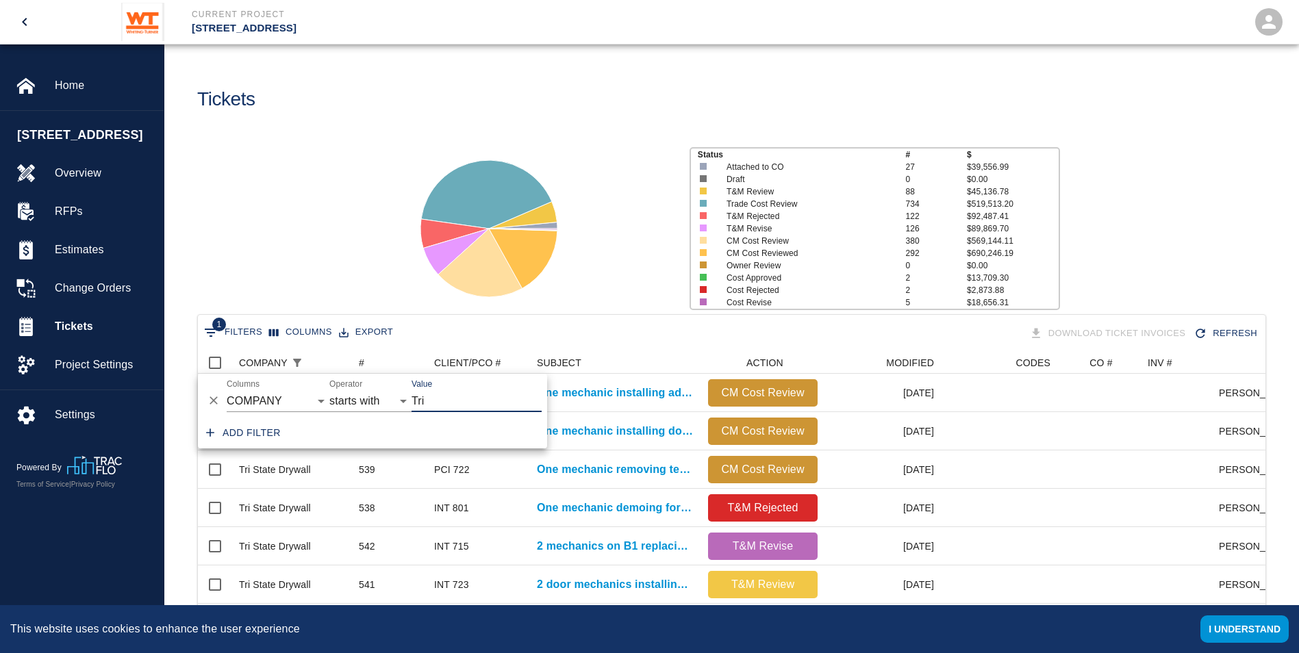
click at [268, 250] on div "Status # $ Attached to CO 27 $39,556.99 Draft 0 $0.00 T&M Review 88 $45,136.78 …" at bounding box center [726, 223] width 1146 height 182
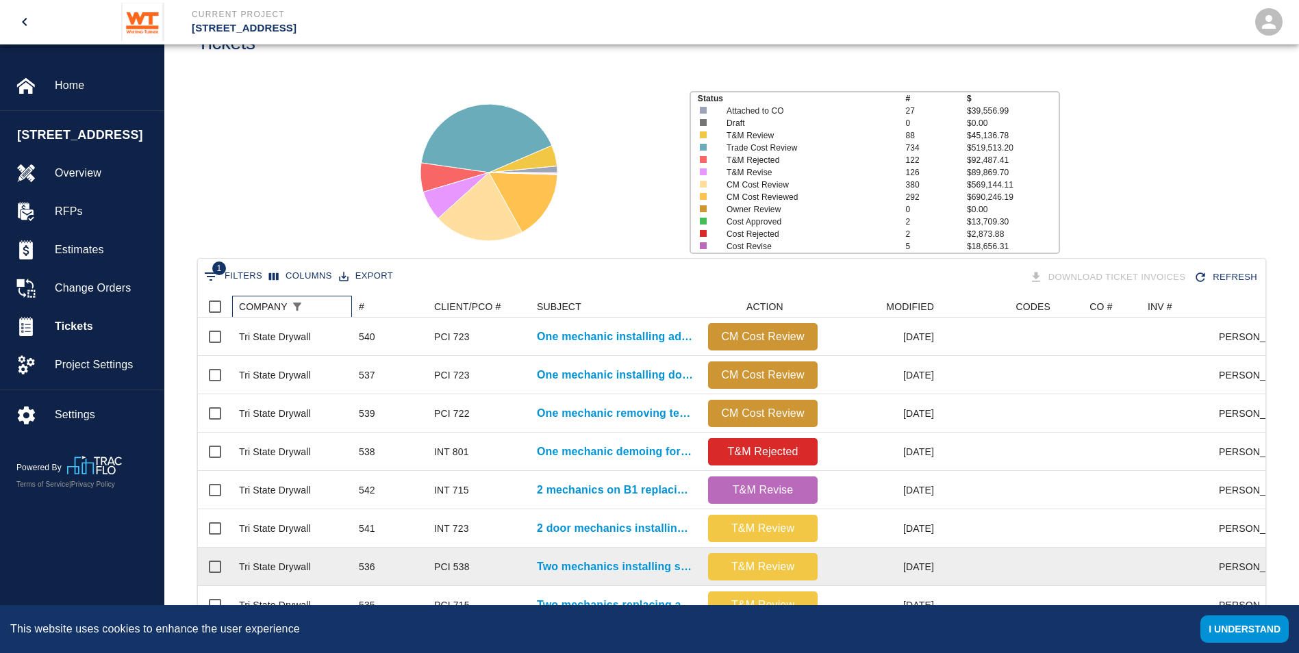
scroll to position [137, 0]
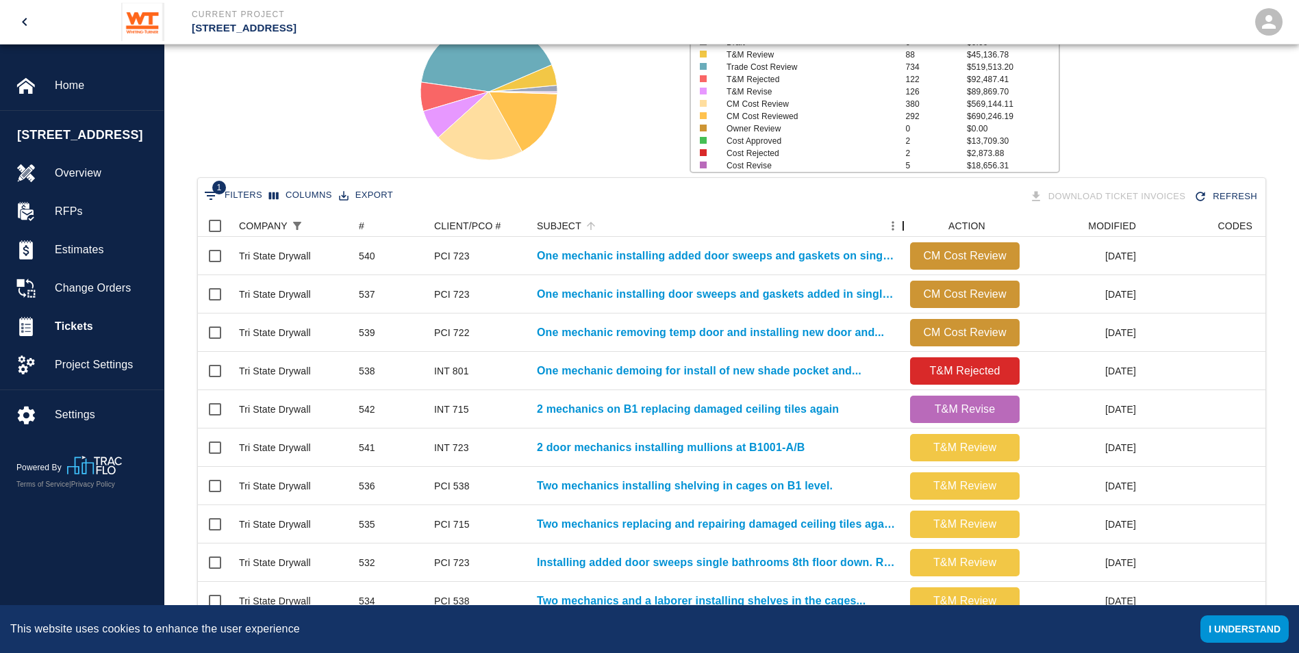
drag, startPoint x: 702, startPoint y: 221, endPoint x: 904, endPoint y: 234, distance: 202.4
click at [904, 234] on div "SUBJECT" at bounding box center [903, 226] width 16 height 22
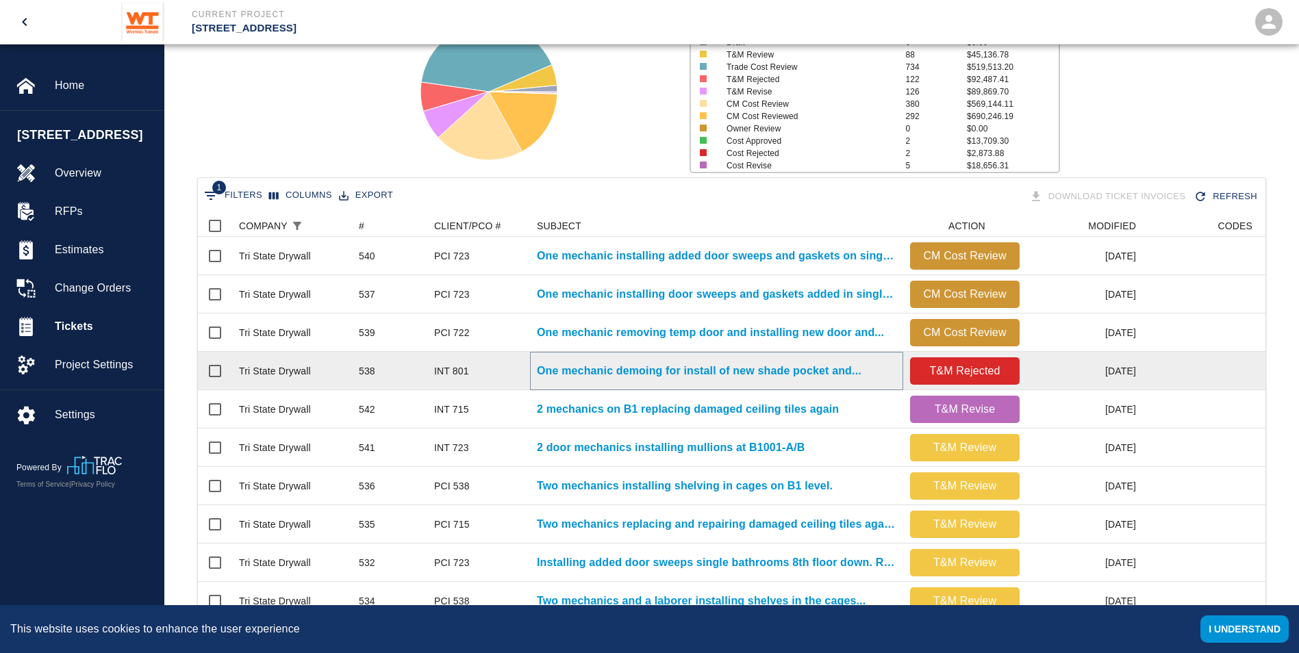
click at [631, 373] on p "One mechanic demoing for install of new shade pocket and..." at bounding box center [699, 371] width 325 height 16
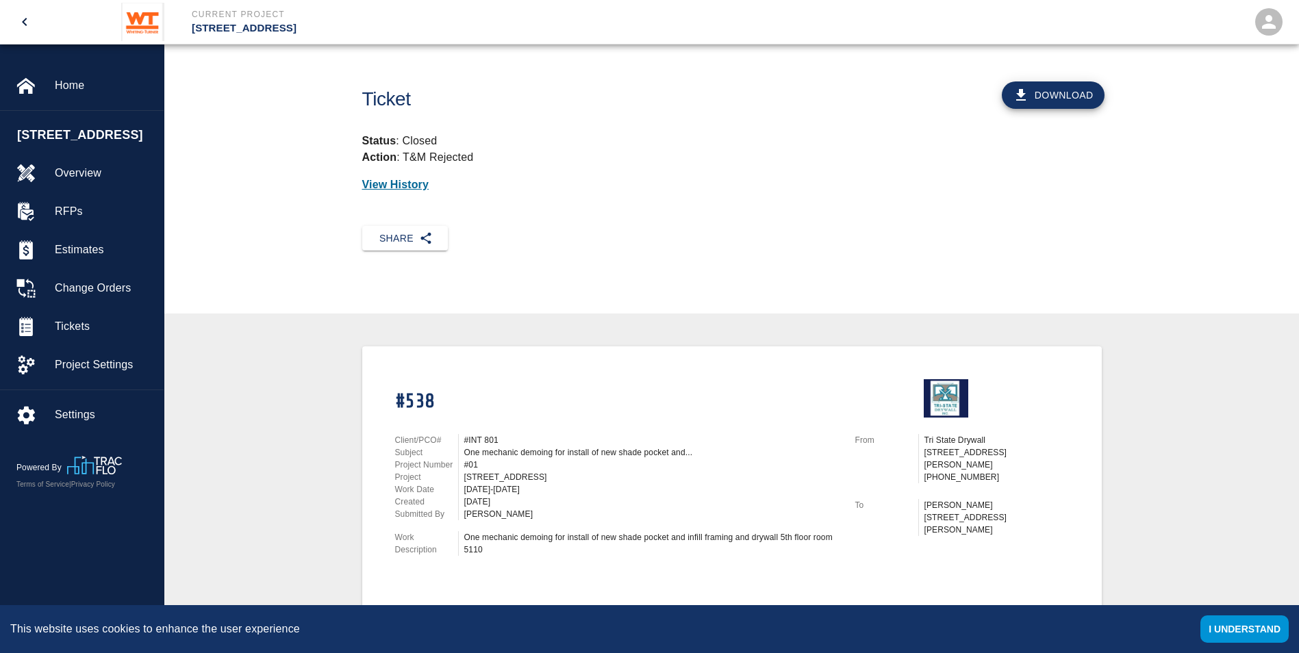
click at [412, 183] on p "View History" at bounding box center [732, 185] width 740 height 16
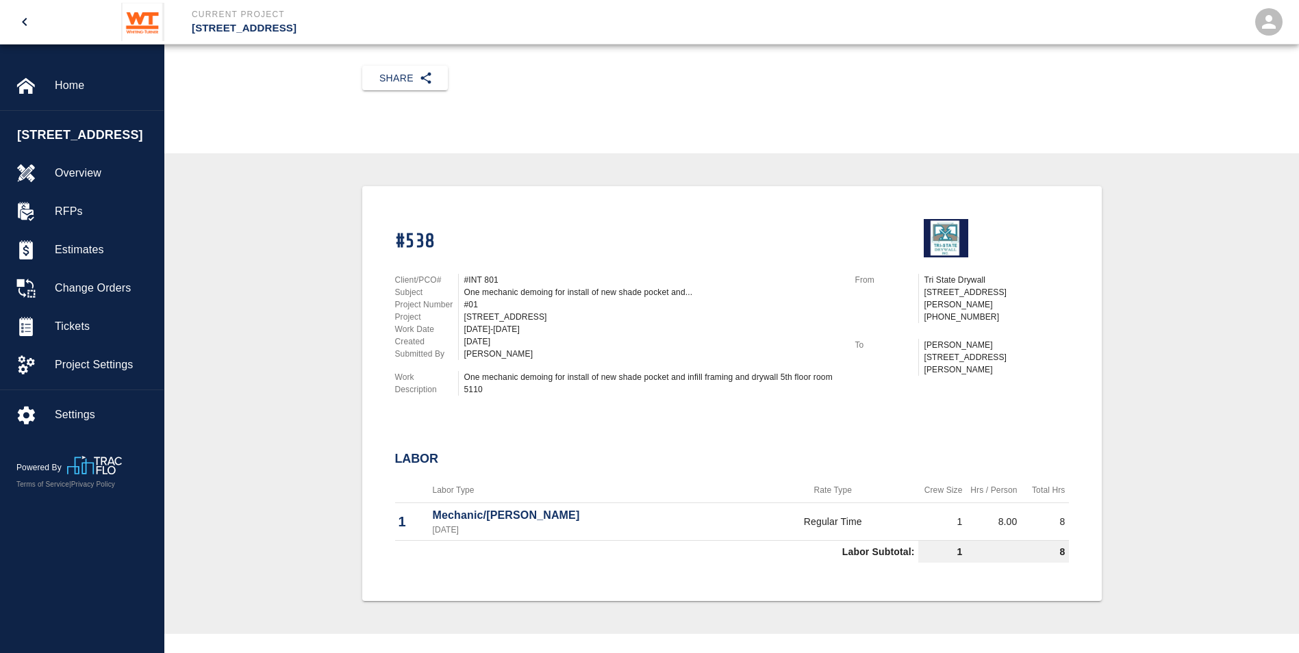
scroll to position [160, 0]
click at [387, 81] on button "Share" at bounding box center [405, 78] width 86 height 25
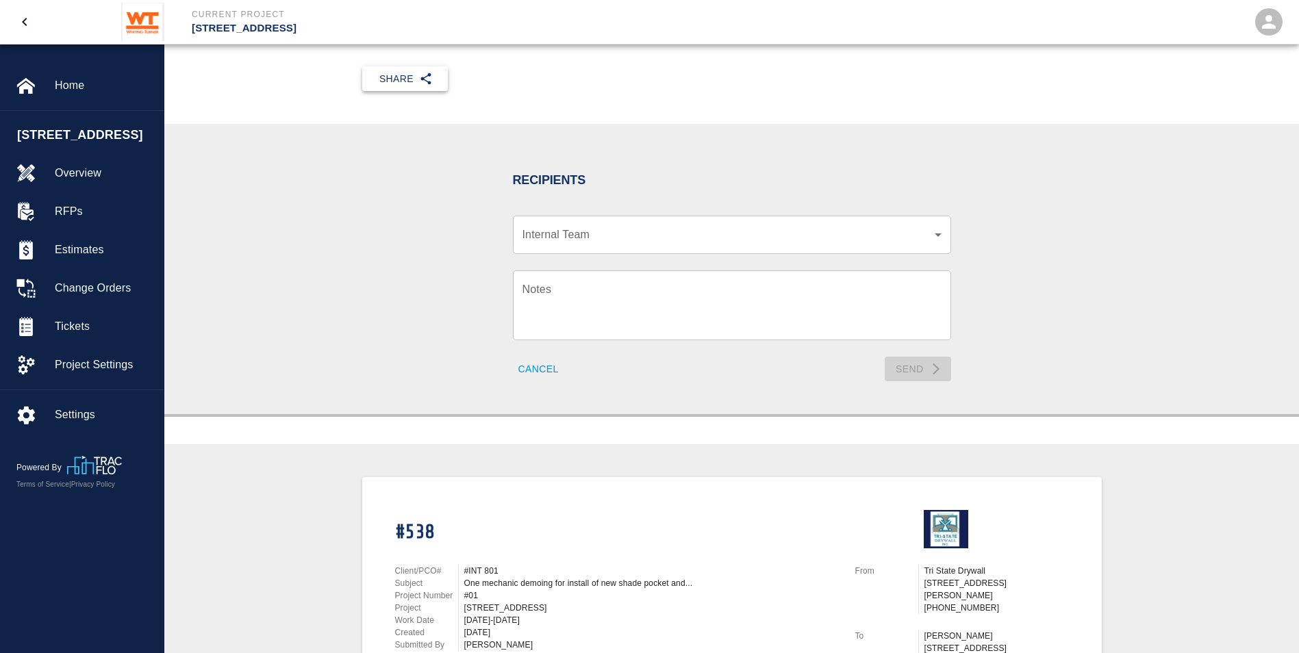
click at [410, 86] on button "Share" at bounding box center [405, 78] width 86 height 25
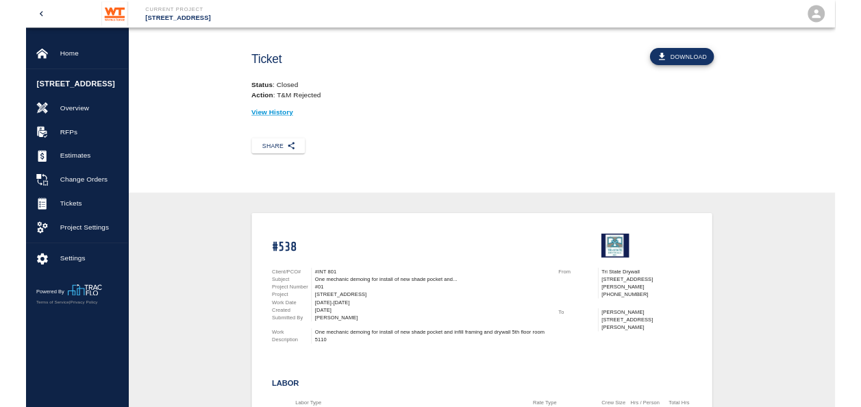
scroll to position [0, 0]
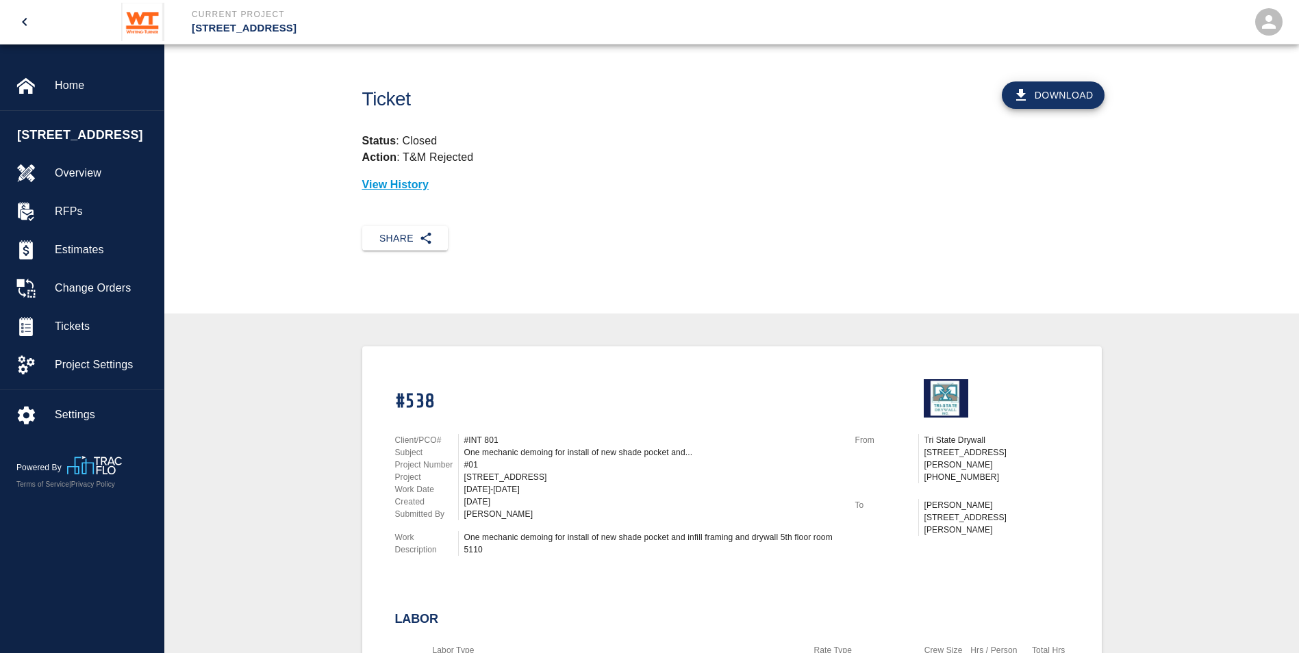
click at [1062, 99] on button "Download" at bounding box center [1053, 94] width 103 height 27
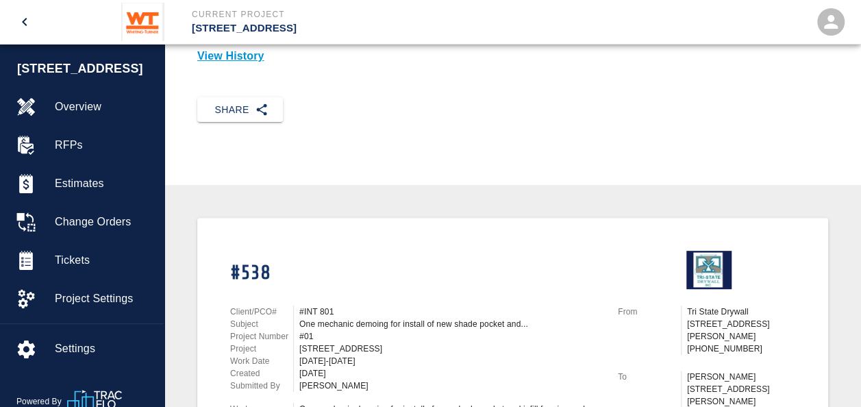
scroll to position [137, 0]
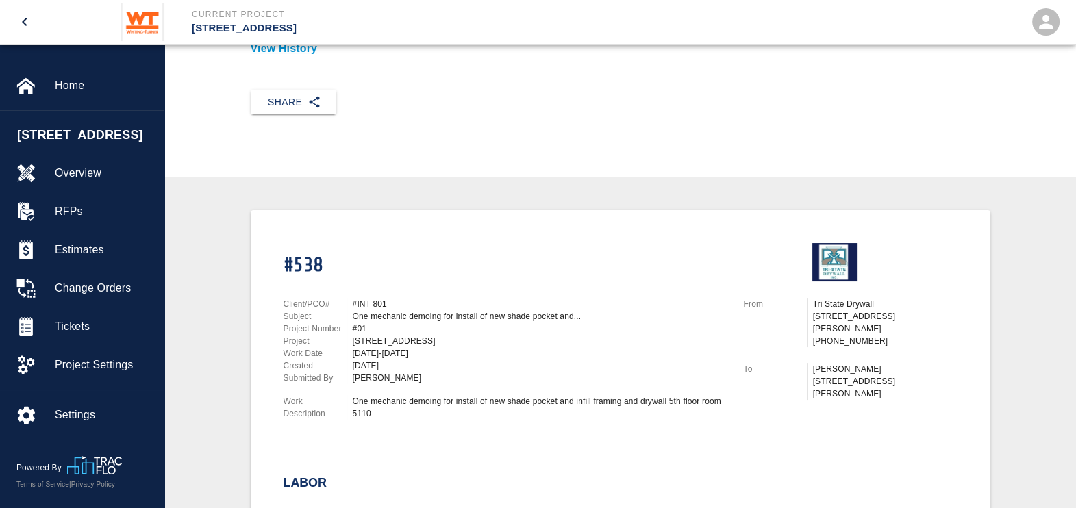
drag, startPoint x: 448, startPoint y: 7, endPoint x: 406, endPoint y: 130, distance: 130.1
click at [406, 130] on div "Share" at bounding box center [619, 113] width 911 height 69
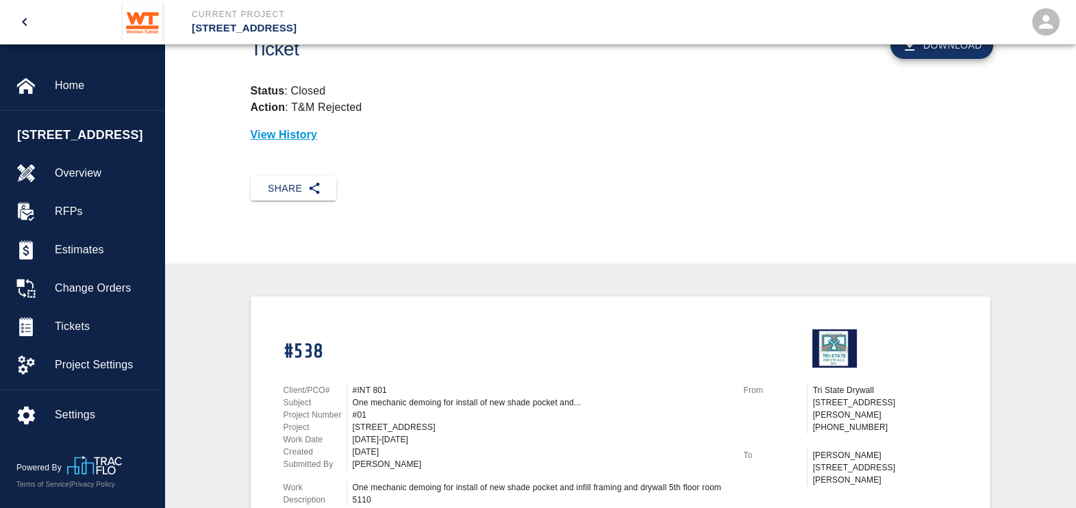
scroll to position [0, 0]
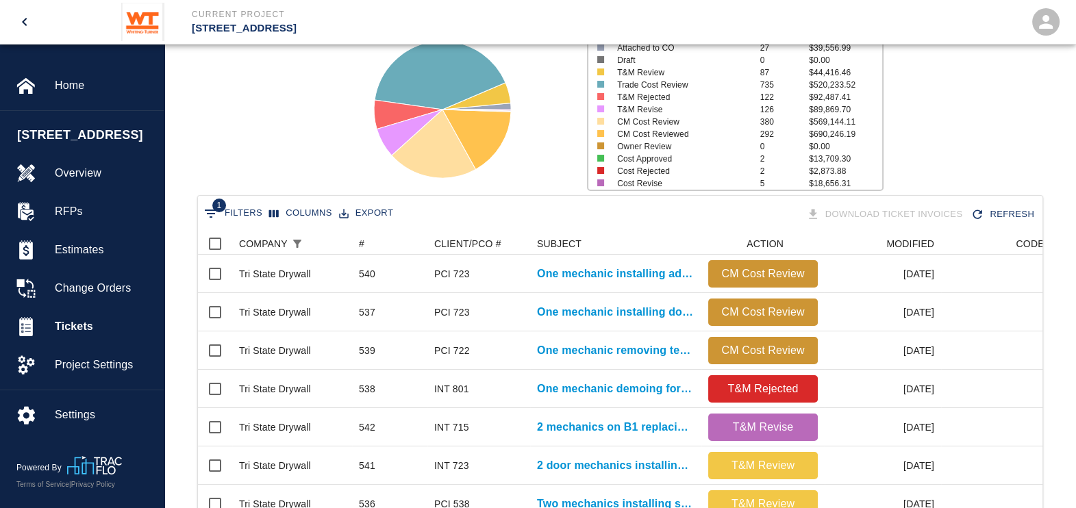
scroll to position [85, 0]
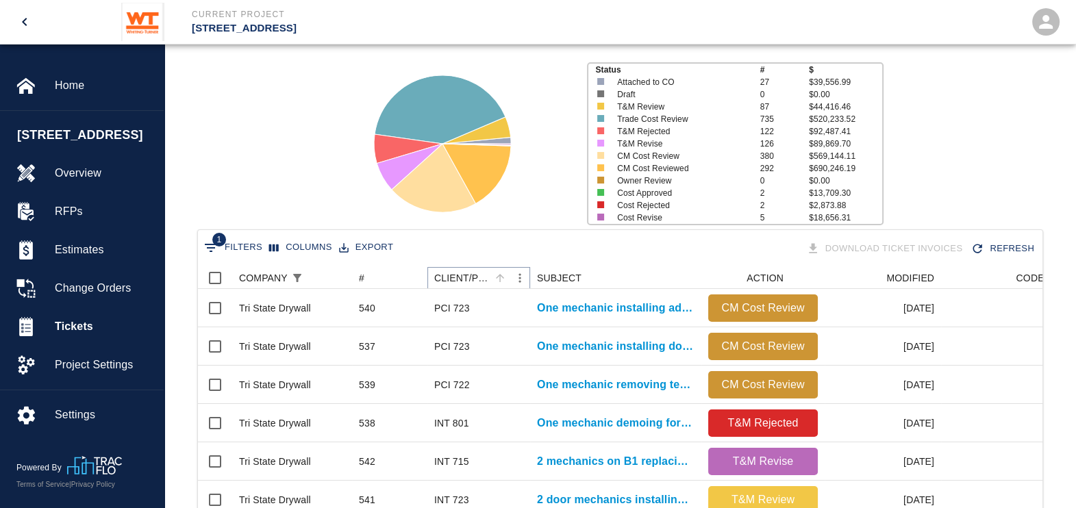
click at [518, 277] on icon "Menu" at bounding box center [520, 278] width 14 height 14
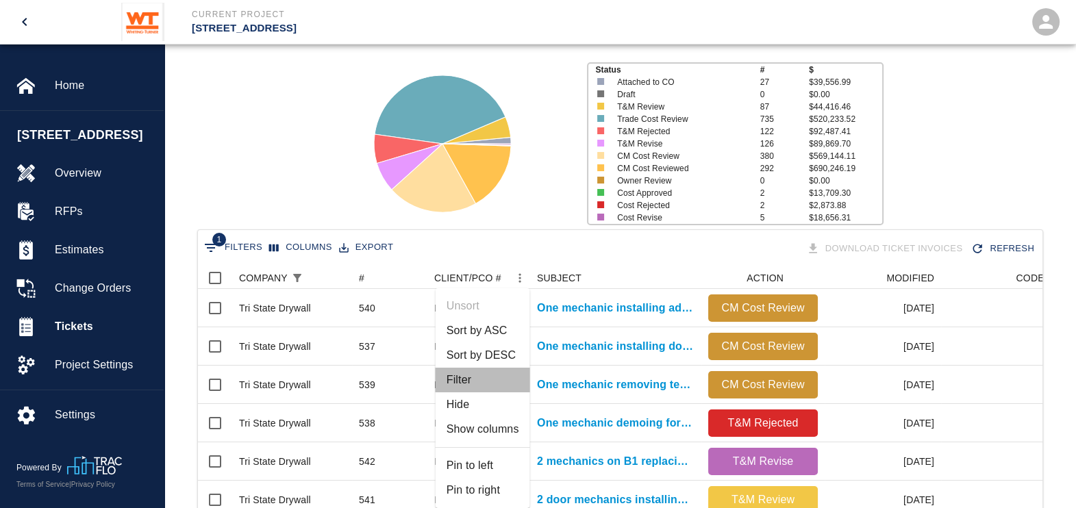
click at [472, 378] on li "Filter" at bounding box center [483, 380] width 94 height 25
select select "startsWith"
select select "pco_number"
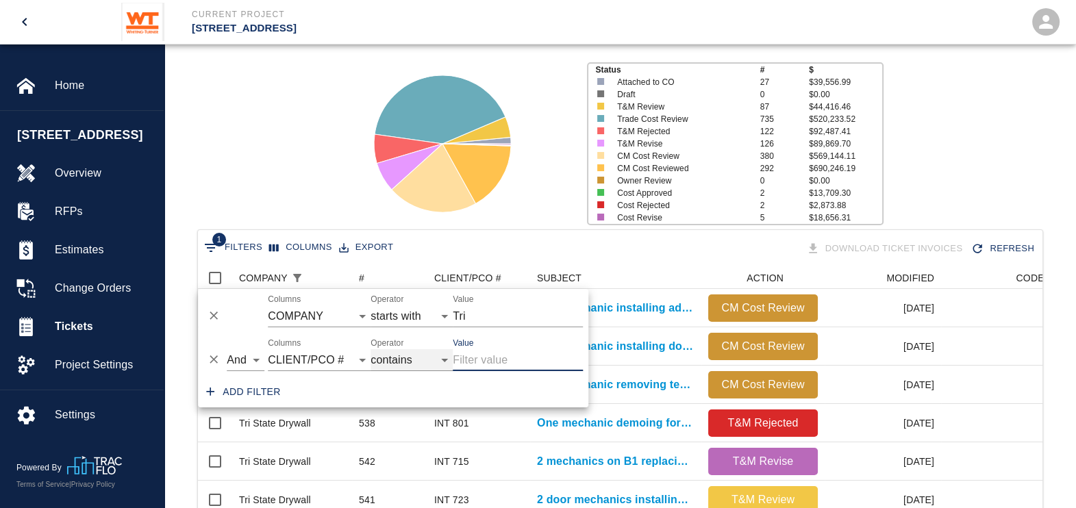
click at [446, 357] on select "contains equals starts with ends with is empty is not empty is any of" at bounding box center [411, 360] width 82 height 22
click at [517, 366] on input "Value" at bounding box center [518, 360] width 130 height 22
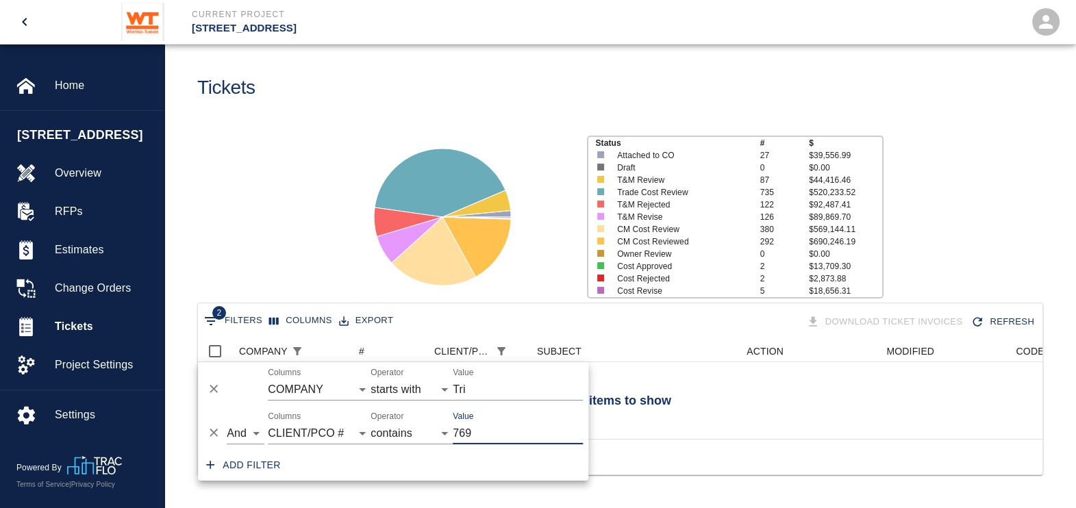
scroll to position [99, 831]
type input "7"
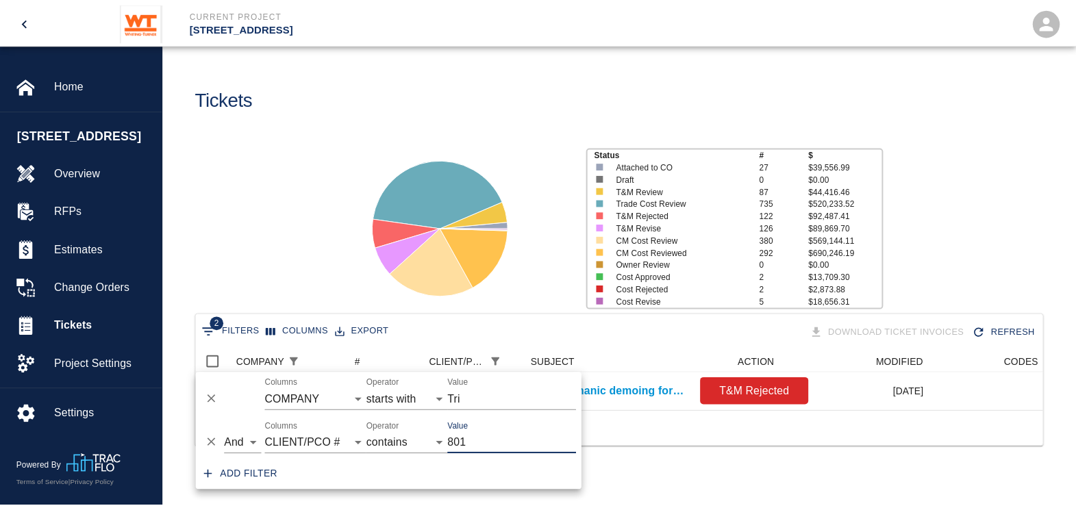
scroll to position [14, 14]
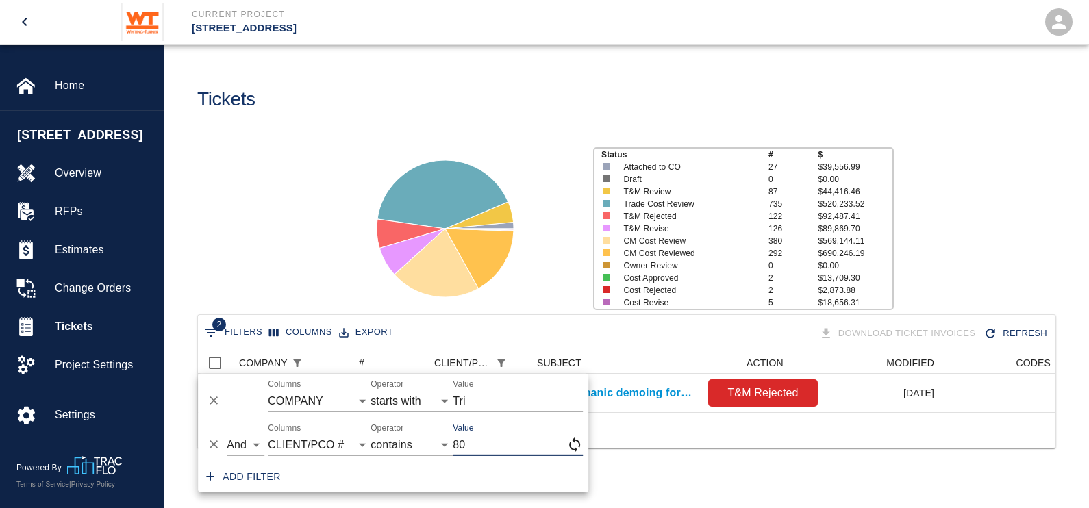
type input "8"
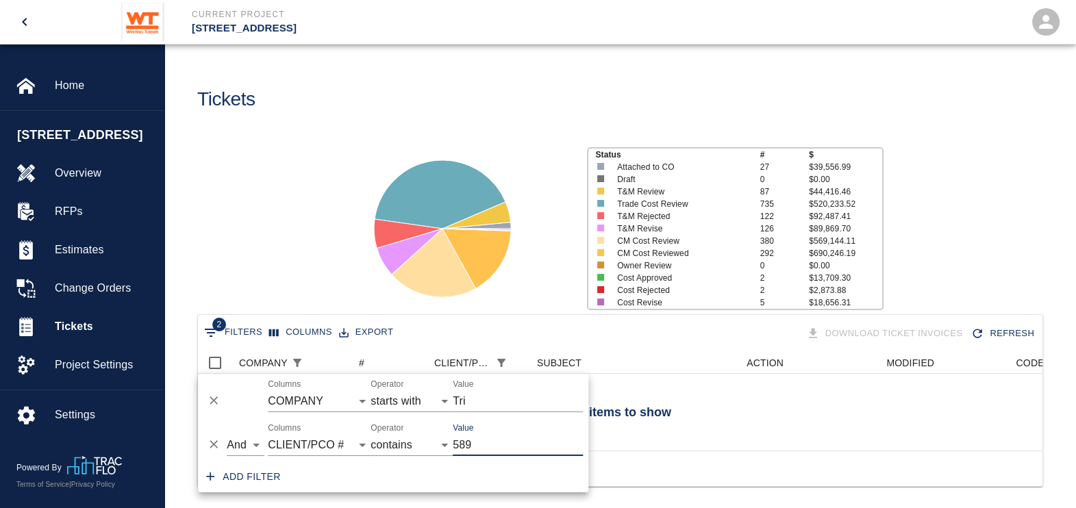
scroll to position [99, 831]
type input "5"
type input "6"
type input "5"
type input "8"
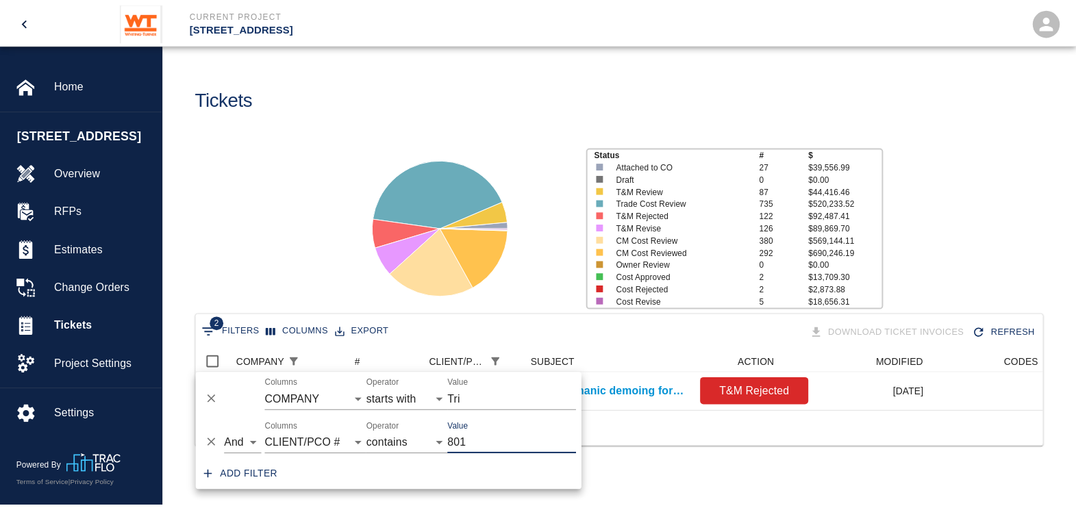
scroll to position [14, 14]
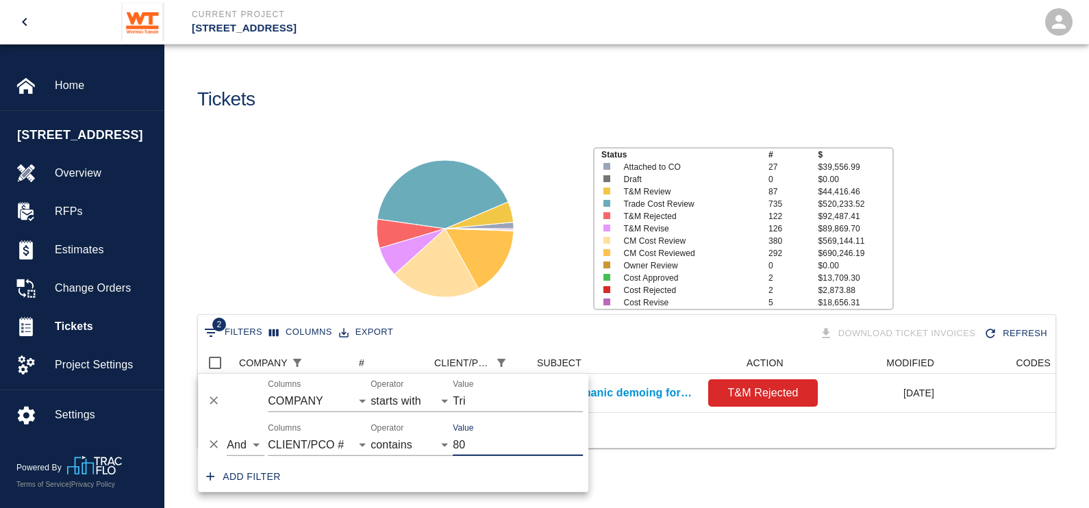
type input "8"
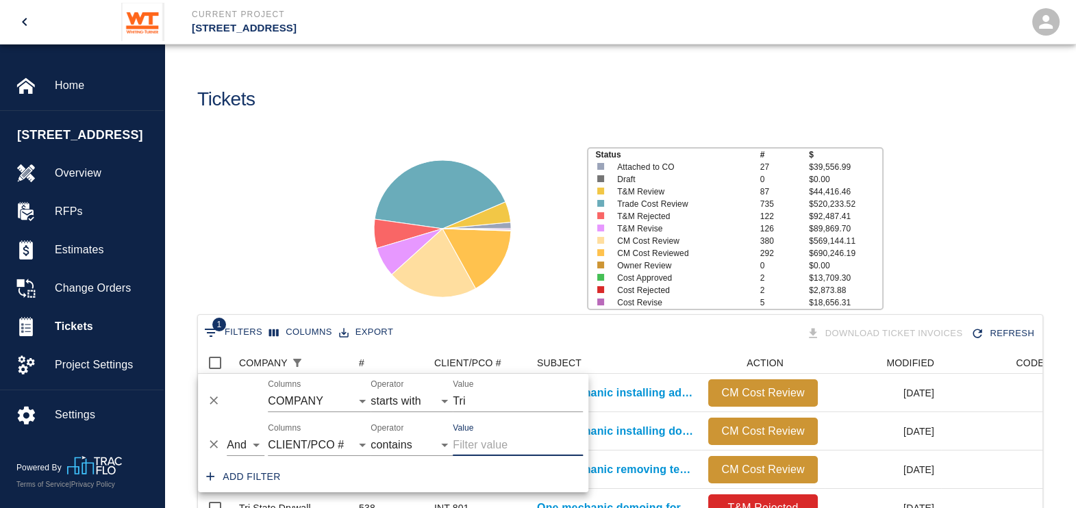
scroll to position [789, 831]
click at [215, 444] on icon "Delete" at bounding box center [214, 444] width 8 height 8
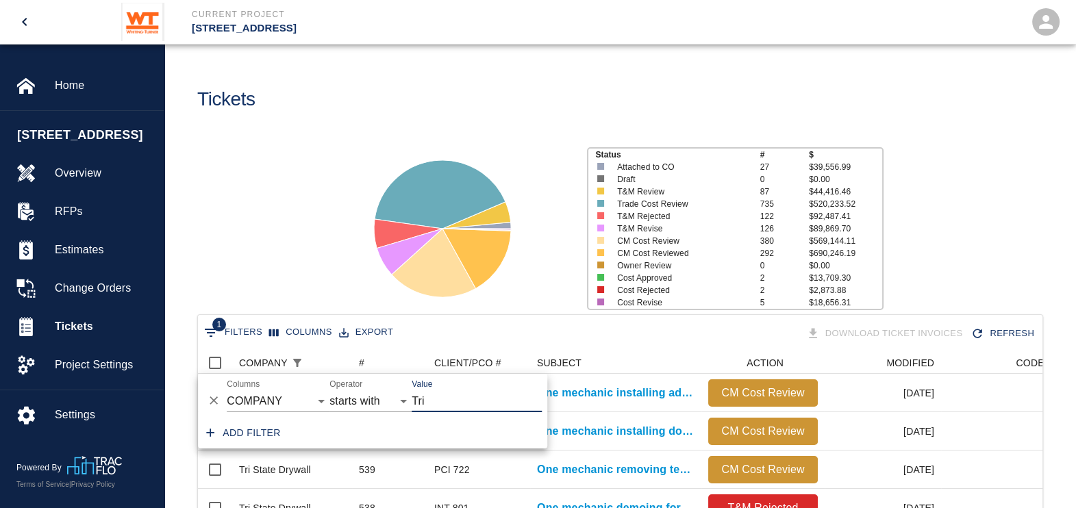
click at [535, 292] on div at bounding box center [461, 223] width 231 height 182
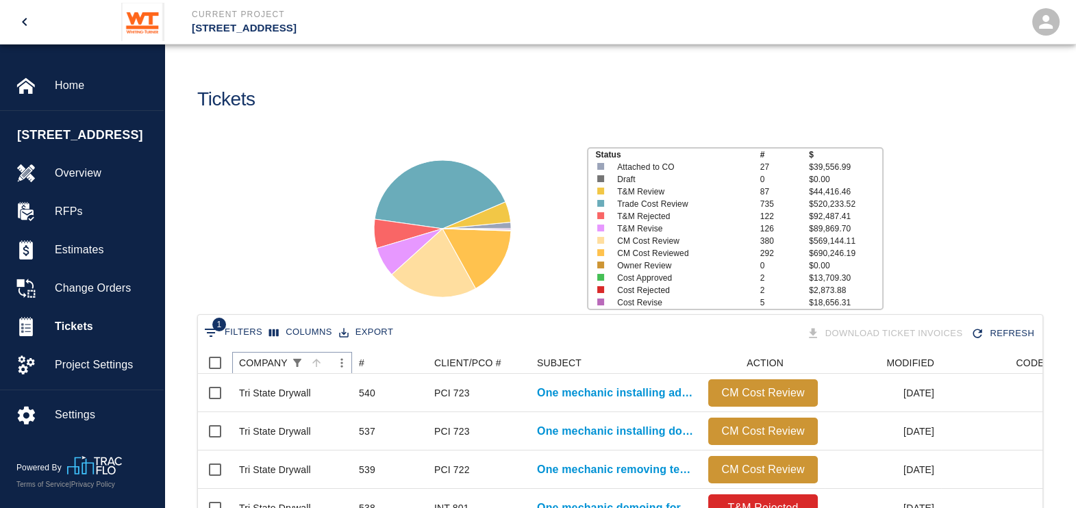
click at [288, 370] on button "Show filters" at bounding box center [297, 362] width 19 height 19
select select "startsWith"
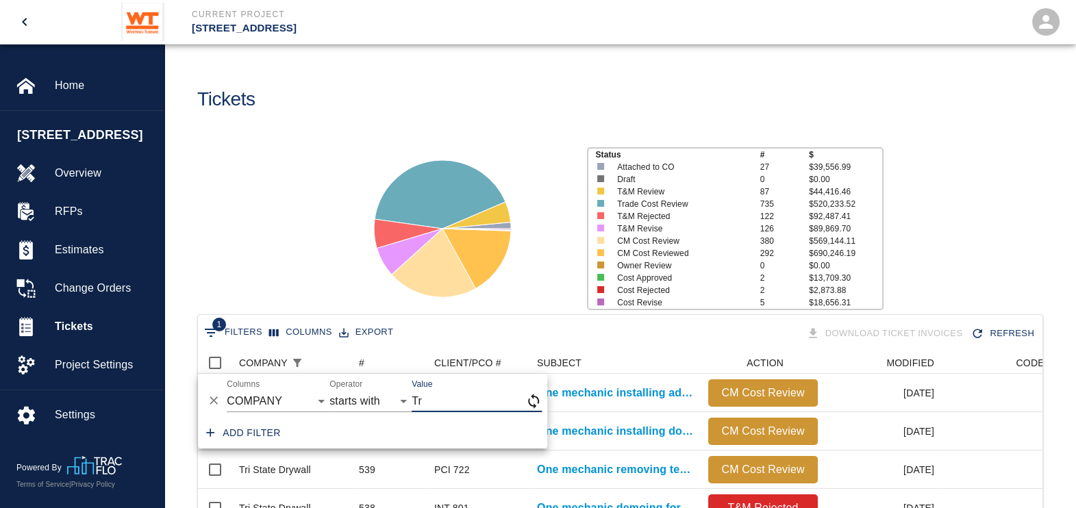
type input "T"
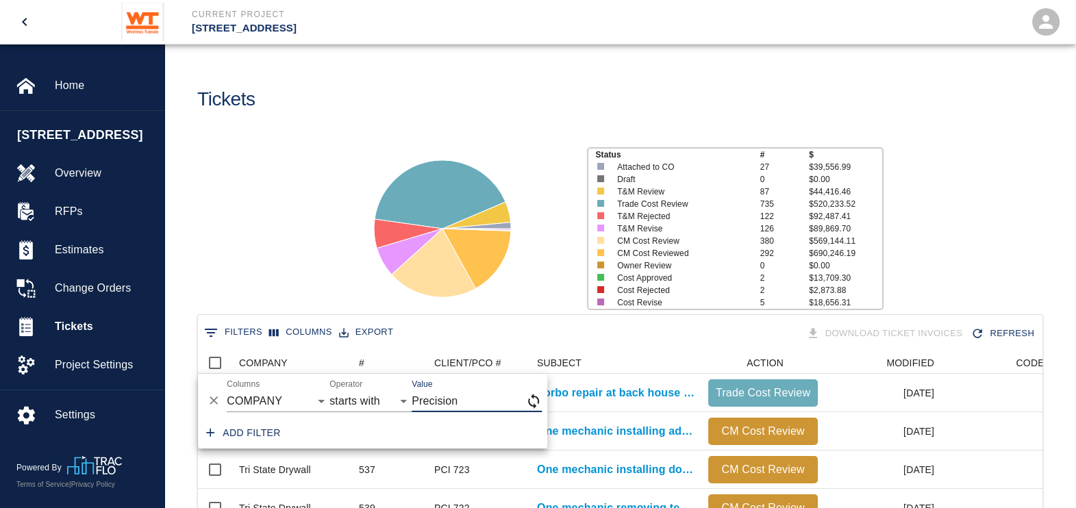
type input "Precision"
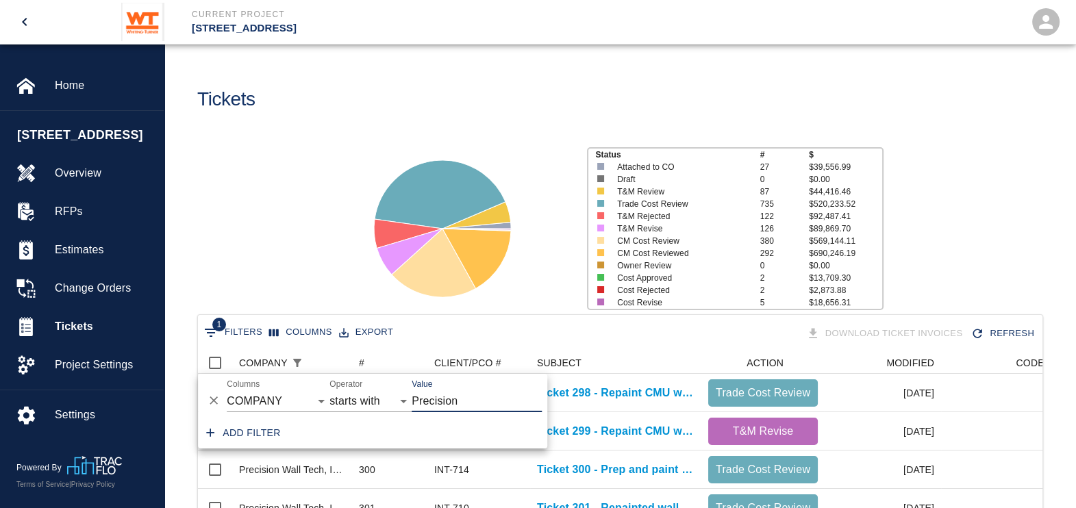
click at [334, 253] on div "Status # $ Attached to CO 27 $39,556.99 Draft 0 $0.00 T&M Review 87 $44,416.46 …" at bounding box center [614, 223] width 922 height 182
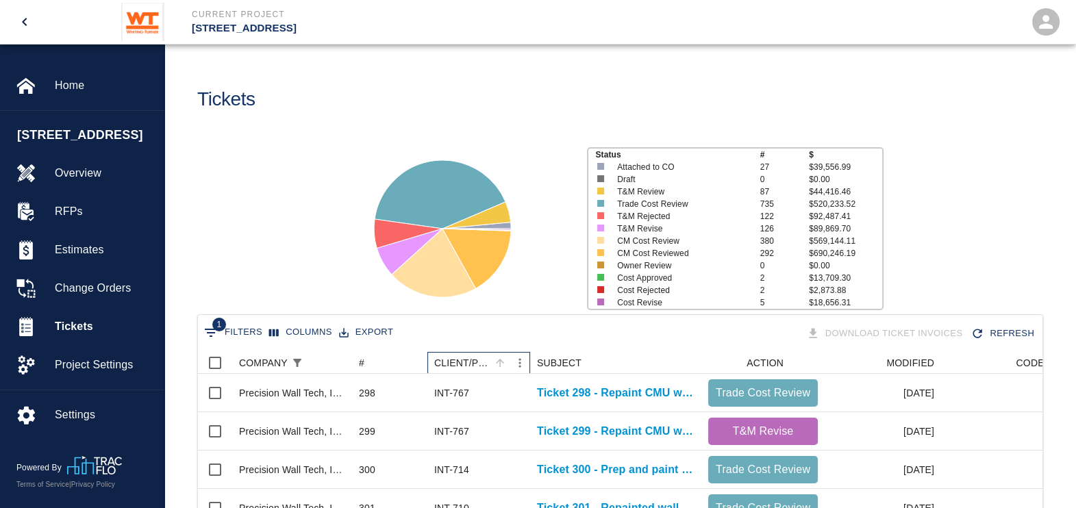
click at [450, 366] on div "CLIENT/PCO #" at bounding box center [462, 363] width 56 height 22
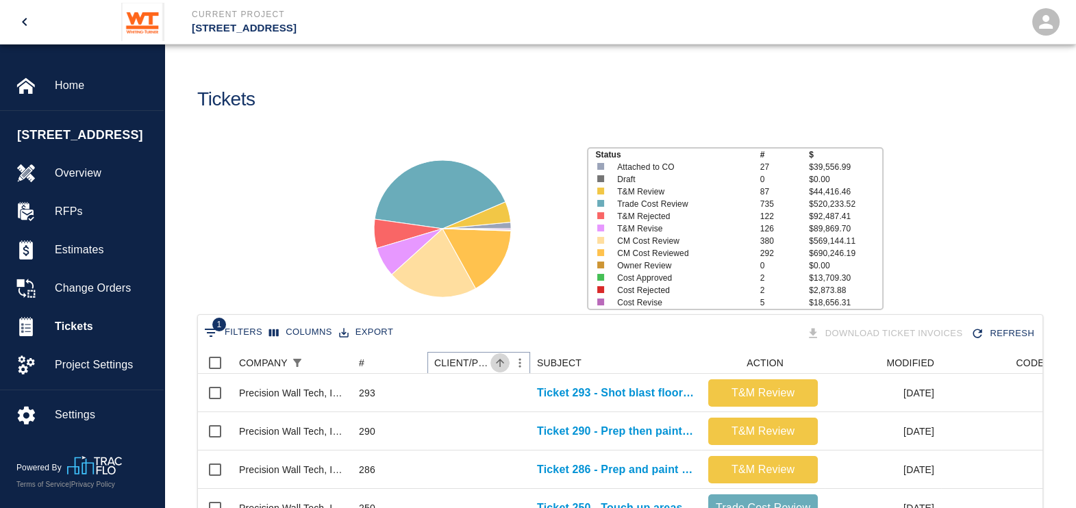
click at [503, 366] on icon "Sort" at bounding box center [500, 363] width 12 height 12
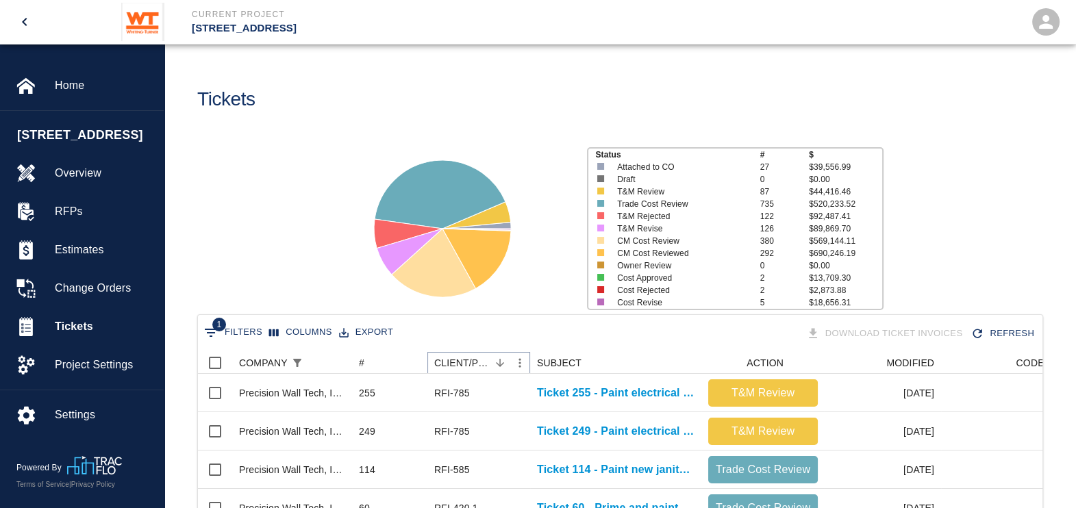
click at [520, 356] on icon "Menu" at bounding box center [520, 363] width 14 height 14
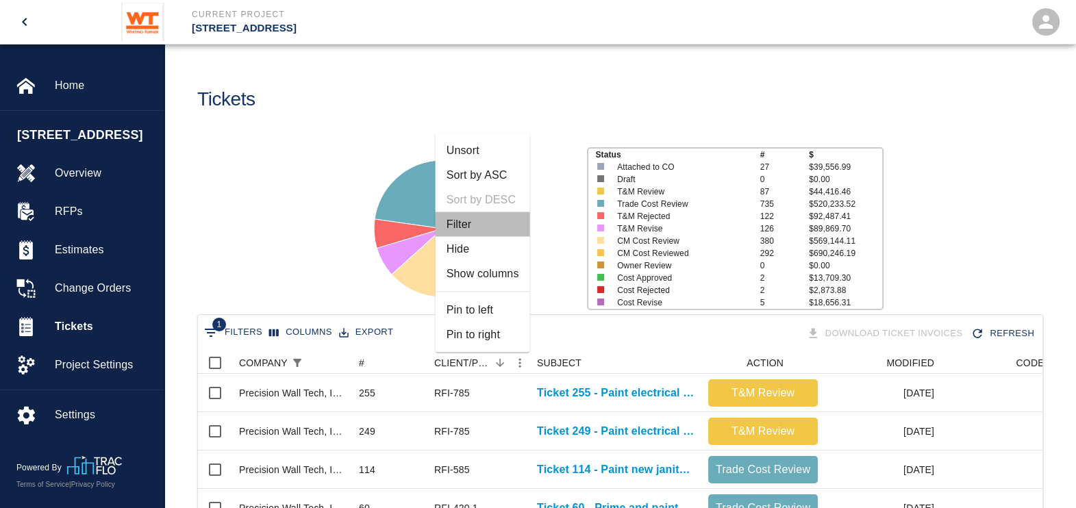
click at [493, 225] on li "Filter" at bounding box center [483, 224] width 94 height 25
select select "startsWith"
select select "pco_number"
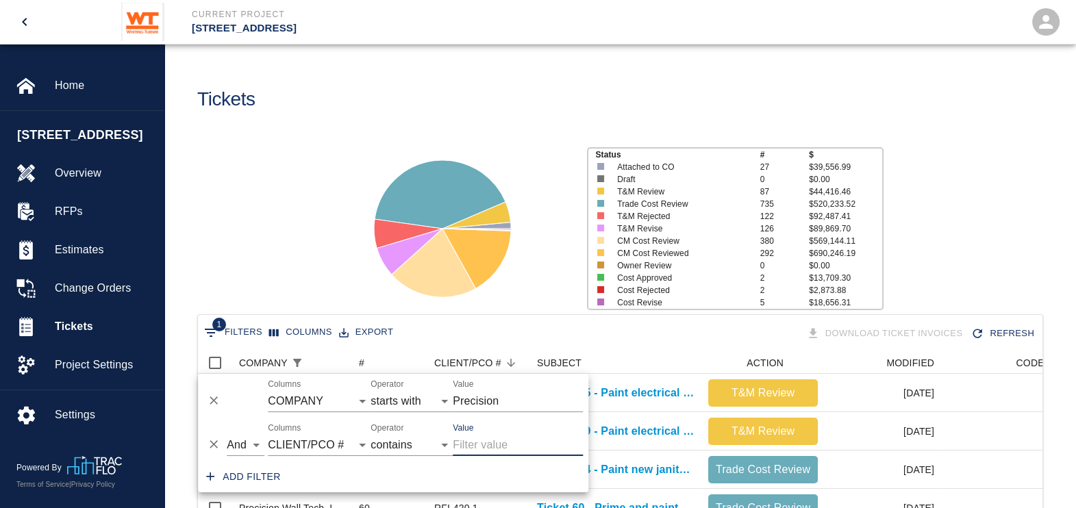
click at [496, 442] on input "Value" at bounding box center [518, 445] width 130 height 22
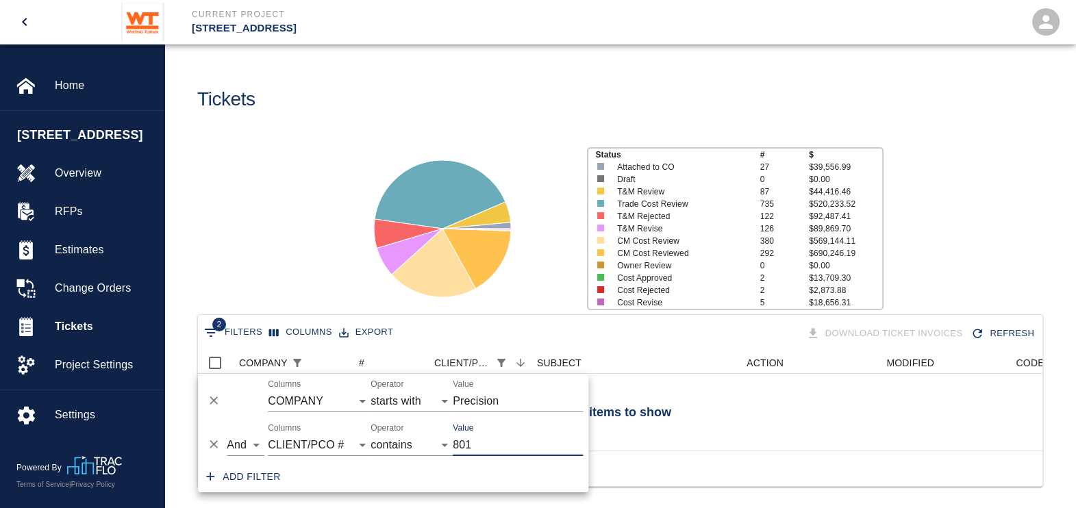
scroll to position [99, 831]
type input "8"
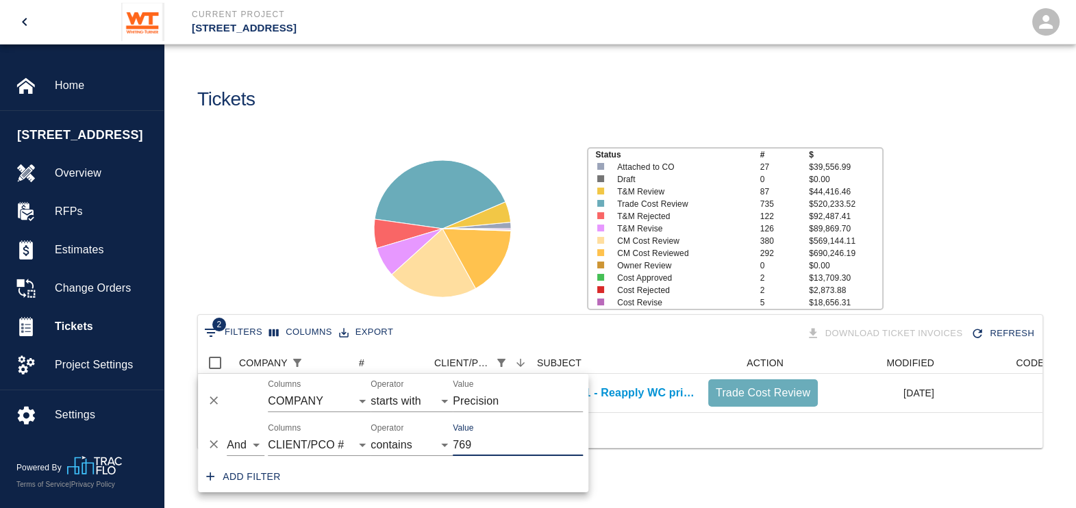
scroll to position [14, 14]
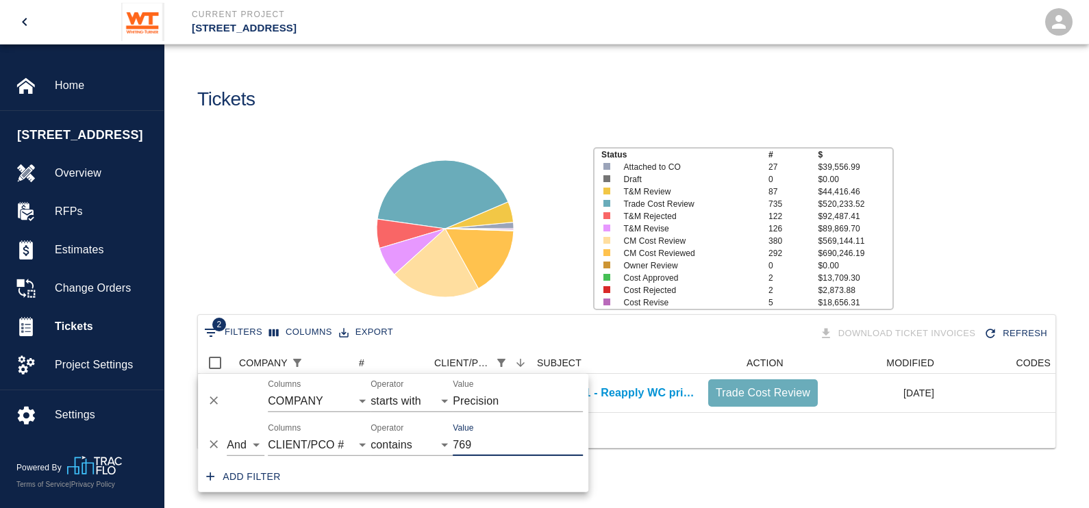
type input "769"
click at [640, 448] on div at bounding box center [626, 430] width 857 height 36
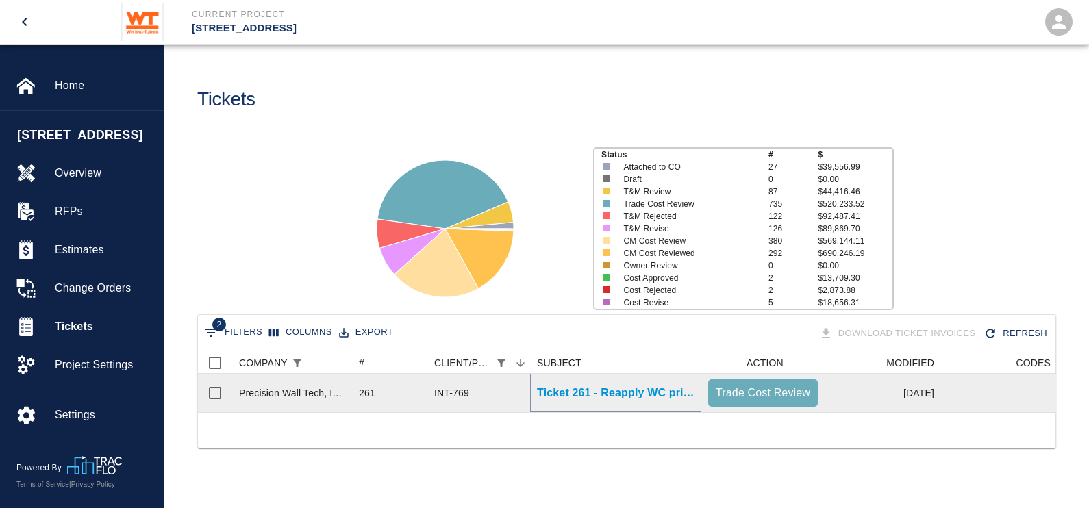
click at [605, 392] on p "Ticket 261 - Reapply WC primer to walls on 4th and 5th floor" at bounding box center [615, 393] width 157 height 16
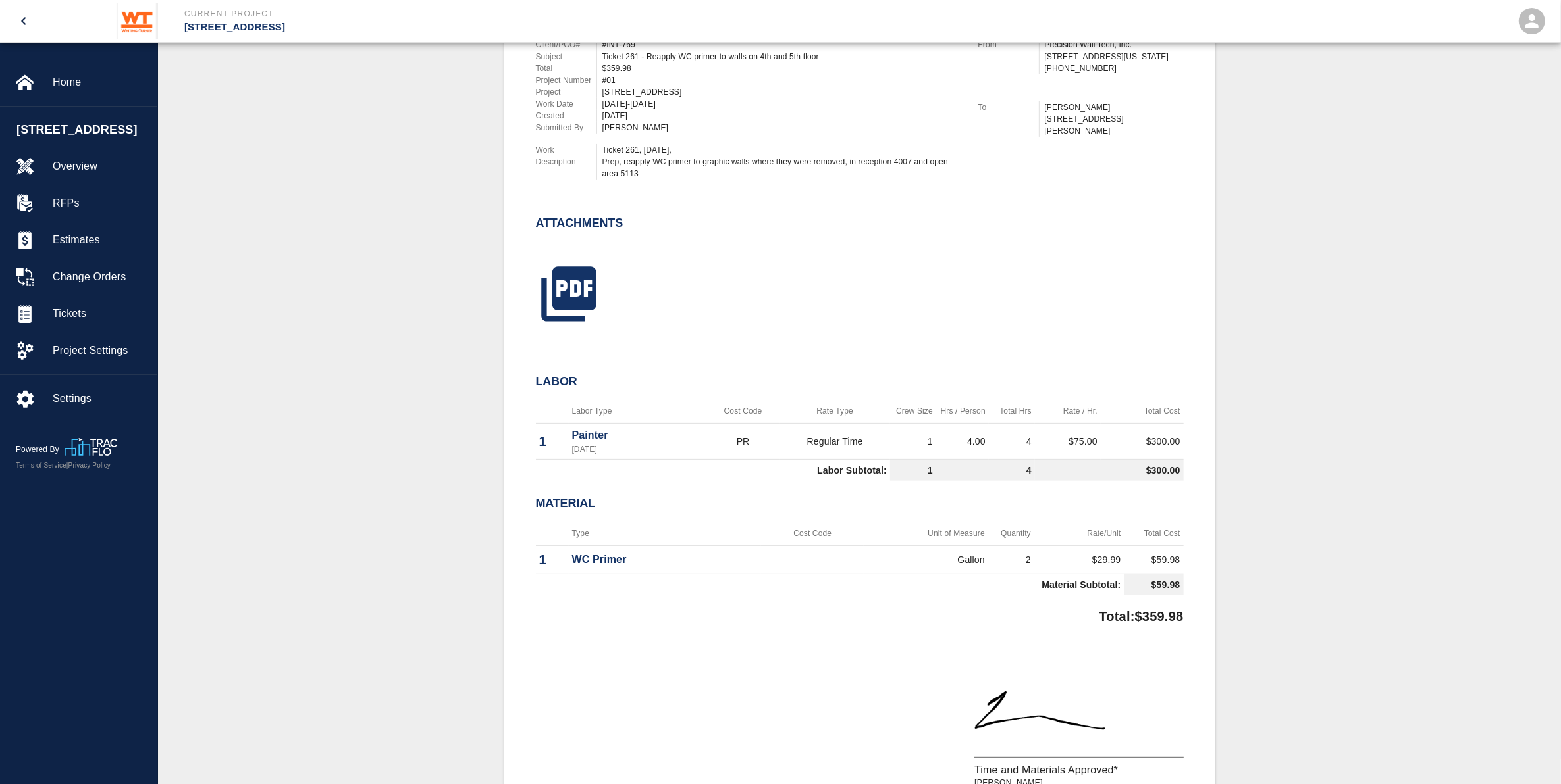
scroll to position [329, 0]
